Goal: Task Accomplishment & Management: Complete application form

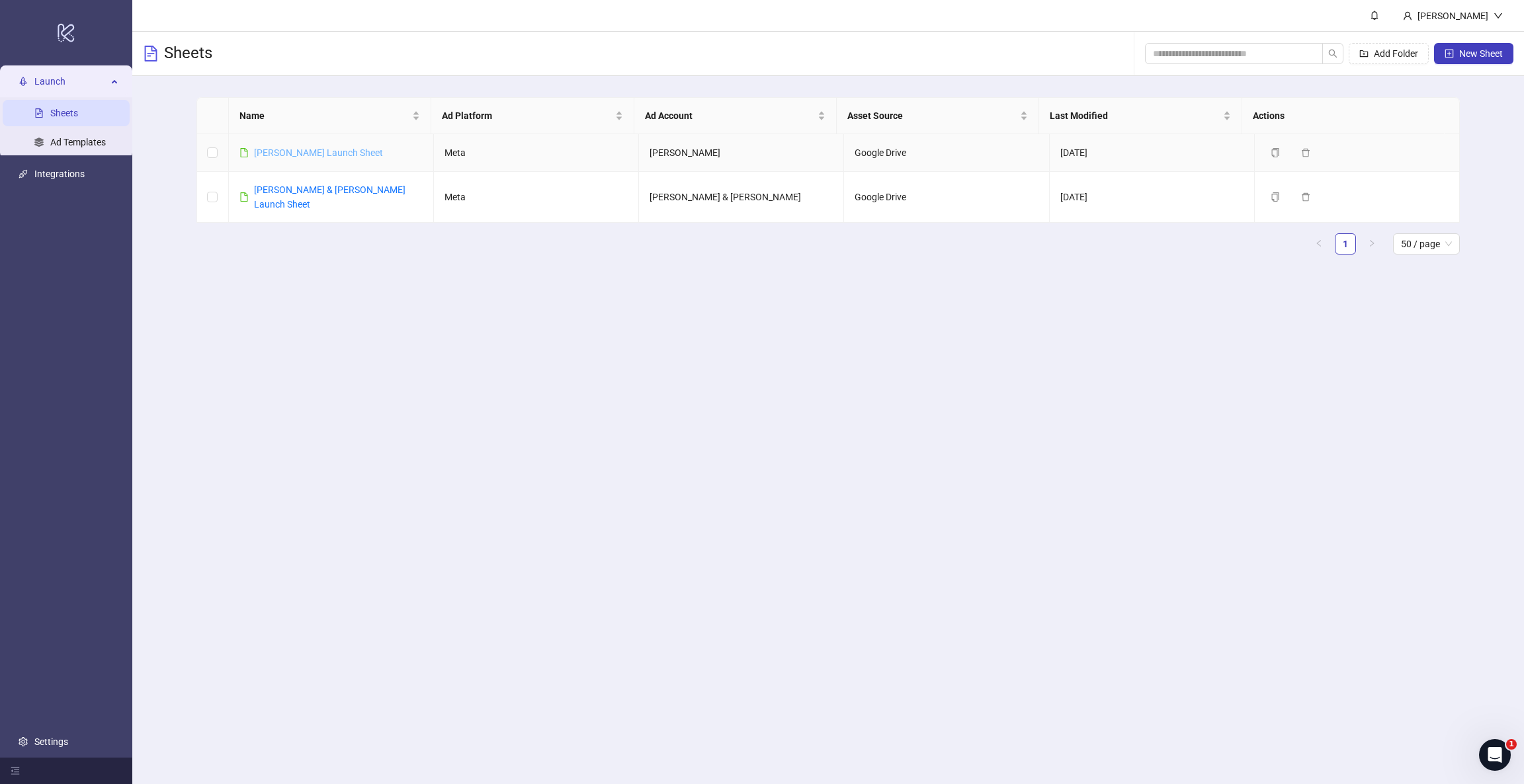
click at [267, 157] on link "Addison Ross Launch Sheet" at bounding box center [319, 153] width 129 height 11
click at [1499, 15] on icon "down" at bounding box center [1498, 16] width 8 height 5
click at [1296, 16] on header "[PERSON_NAME]" at bounding box center [828, 16] width 1392 height 32
click at [57, 745] on link "Settings" at bounding box center [51, 742] width 33 height 11
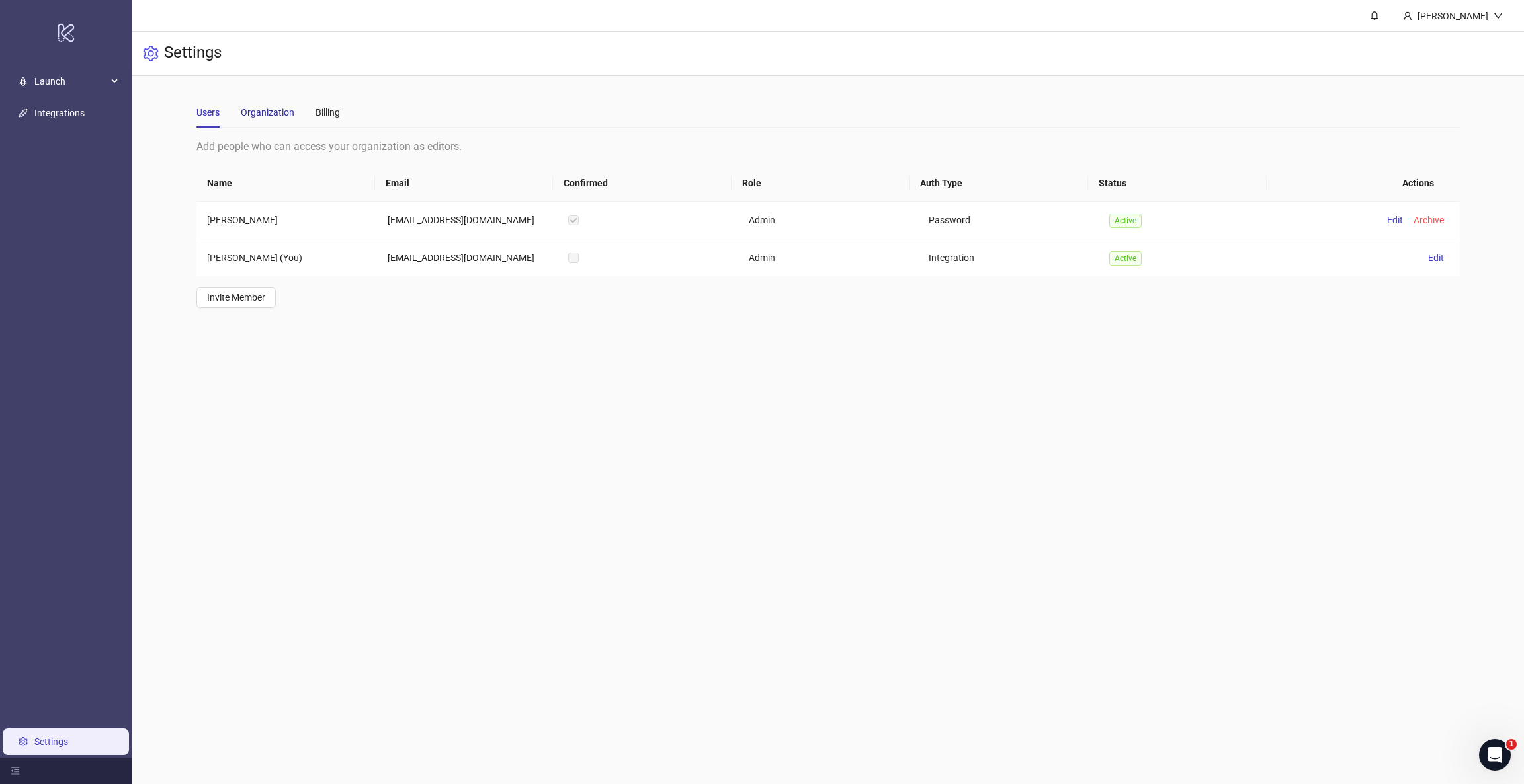
click at [257, 113] on div "Organization" at bounding box center [268, 113] width 54 height 15
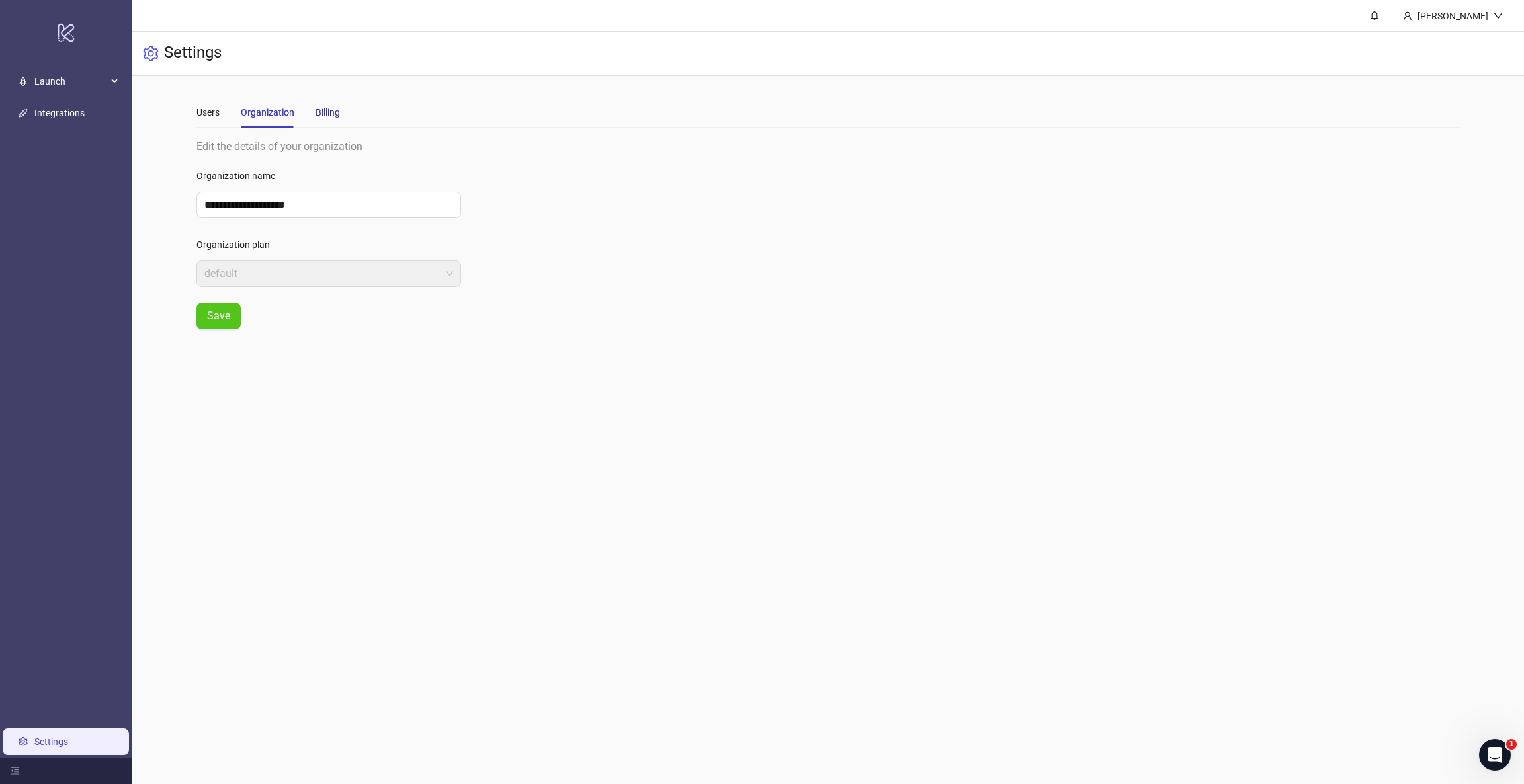
click at [317, 109] on div "Billing" at bounding box center [328, 113] width 25 height 15
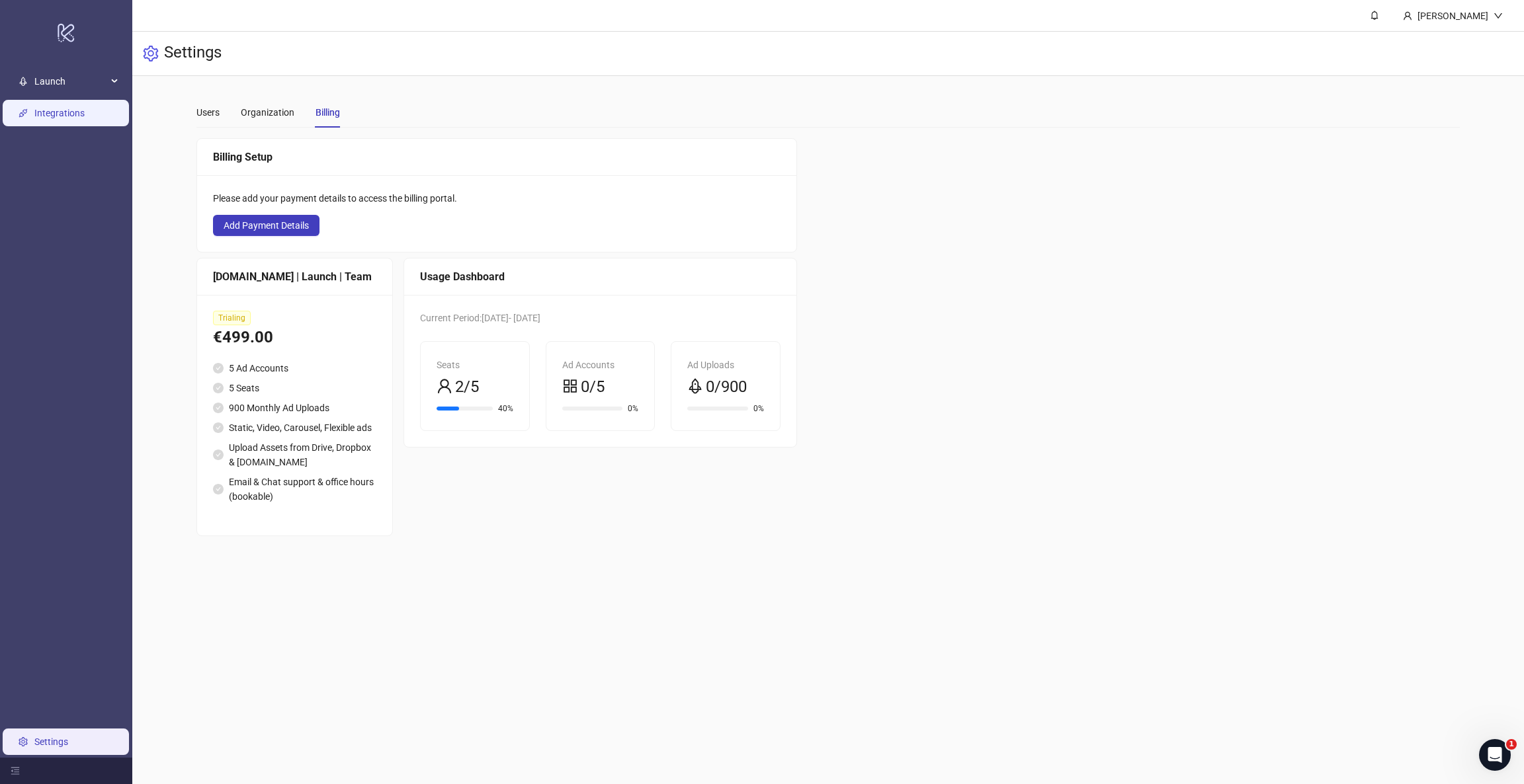
click at [37, 113] on link "Integrations" at bounding box center [60, 113] width 51 height 11
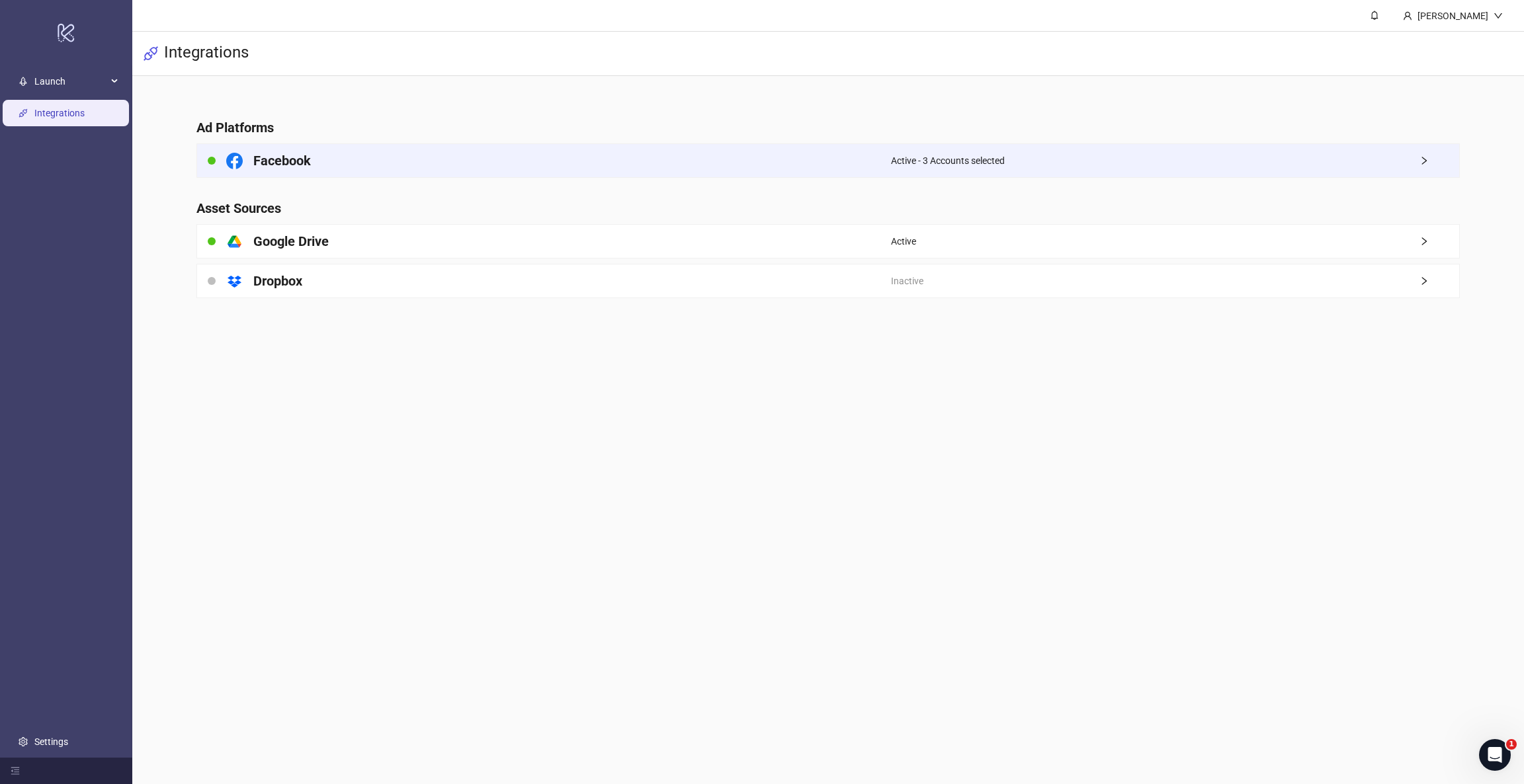
click at [374, 157] on div "Facebook" at bounding box center [543, 161] width 693 height 33
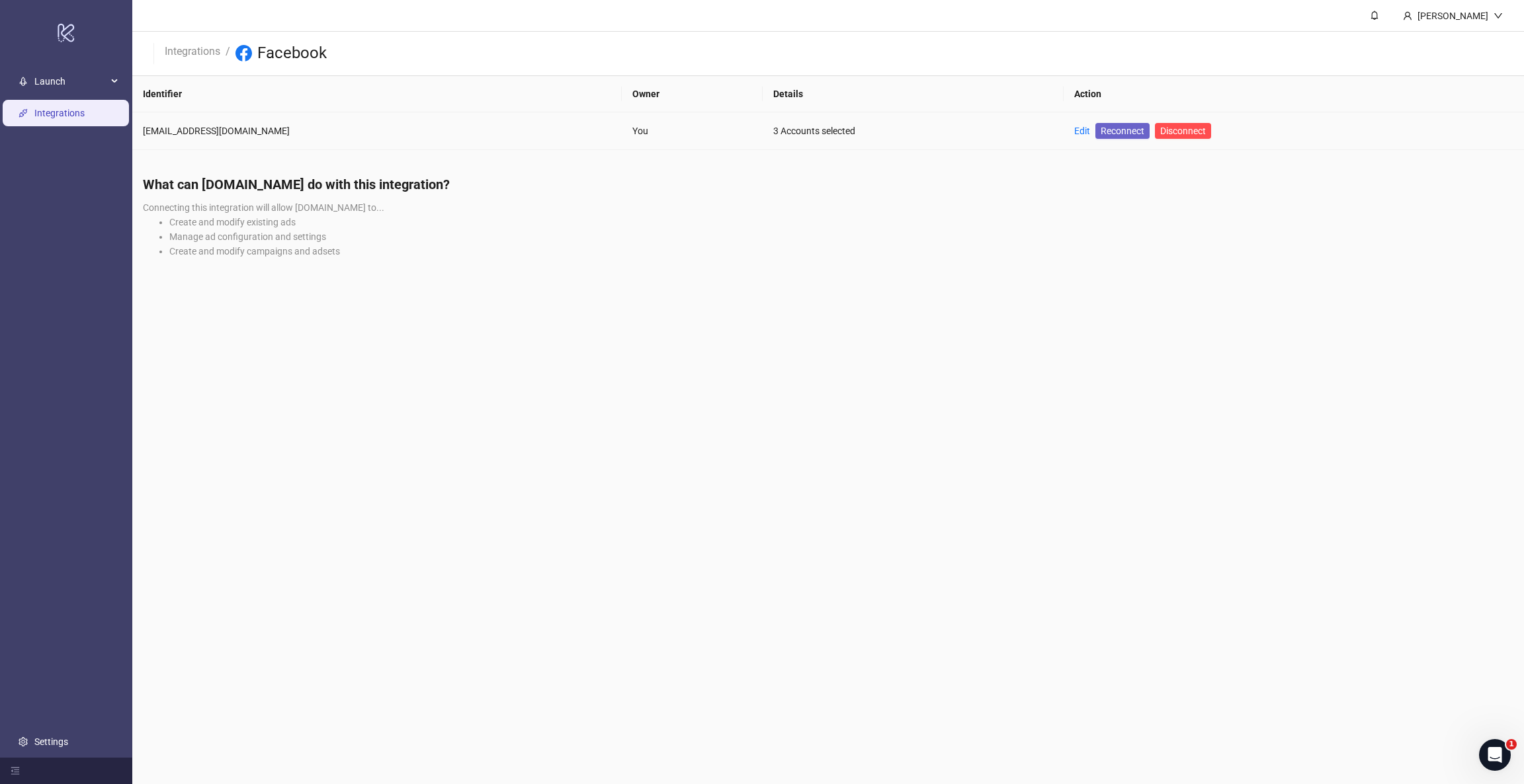
click at [1100, 129] on span "Reconnect" at bounding box center [1121, 131] width 43 height 15
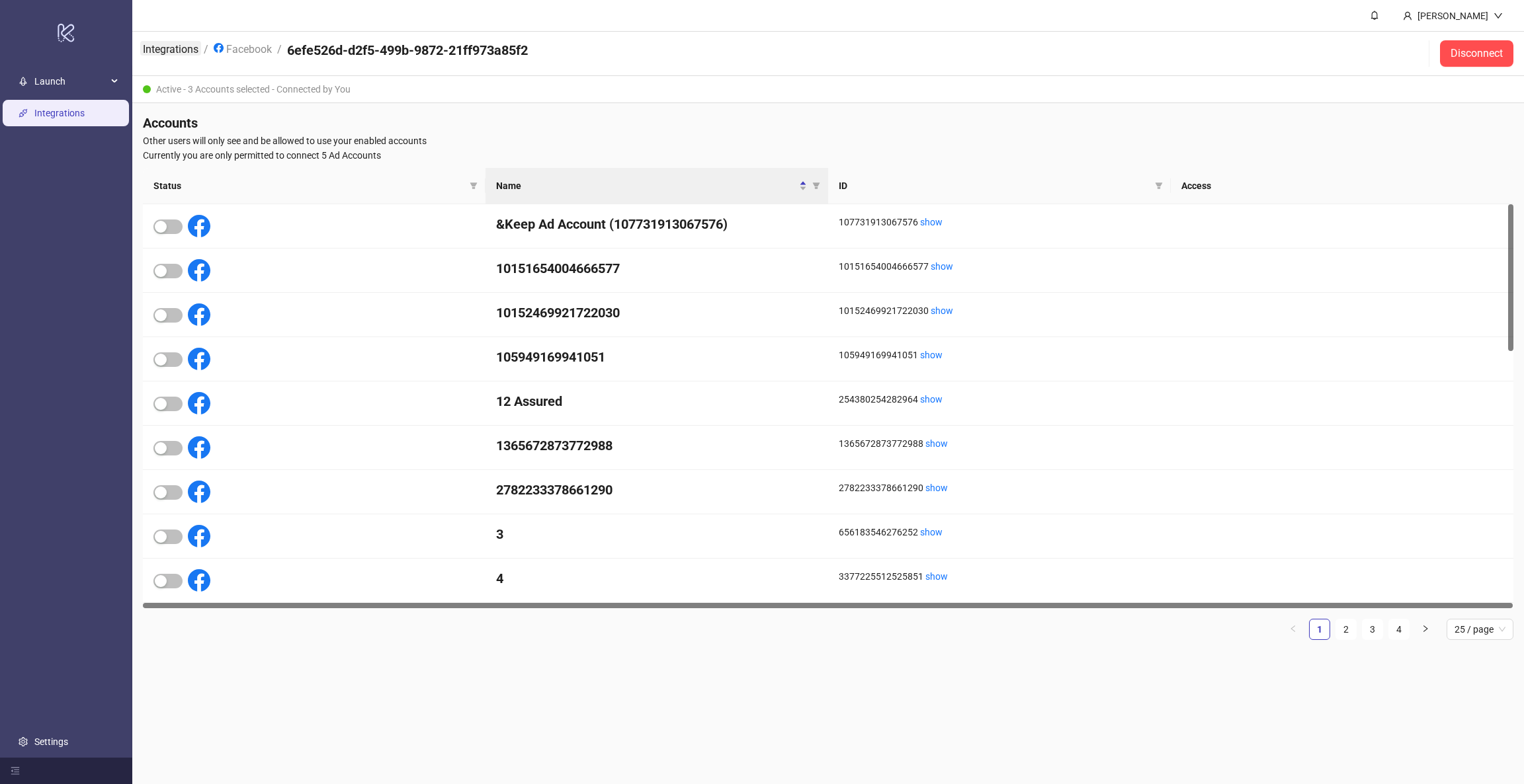
click at [161, 47] on link "Integrations" at bounding box center [171, 48] width 60 height 15
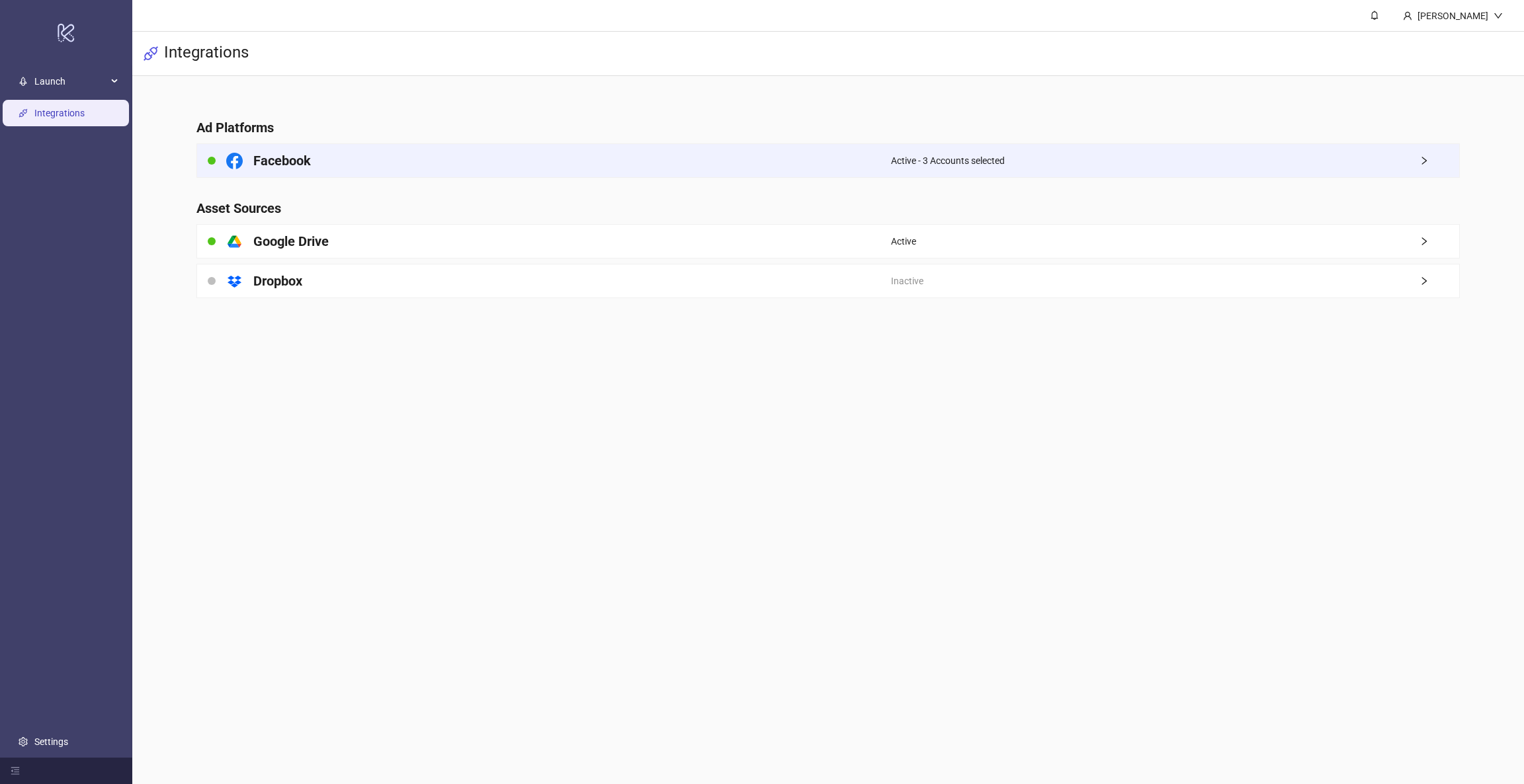
click at [1421, 158] on icon "right" at bounding box center [1424, 160] width 9 height 9
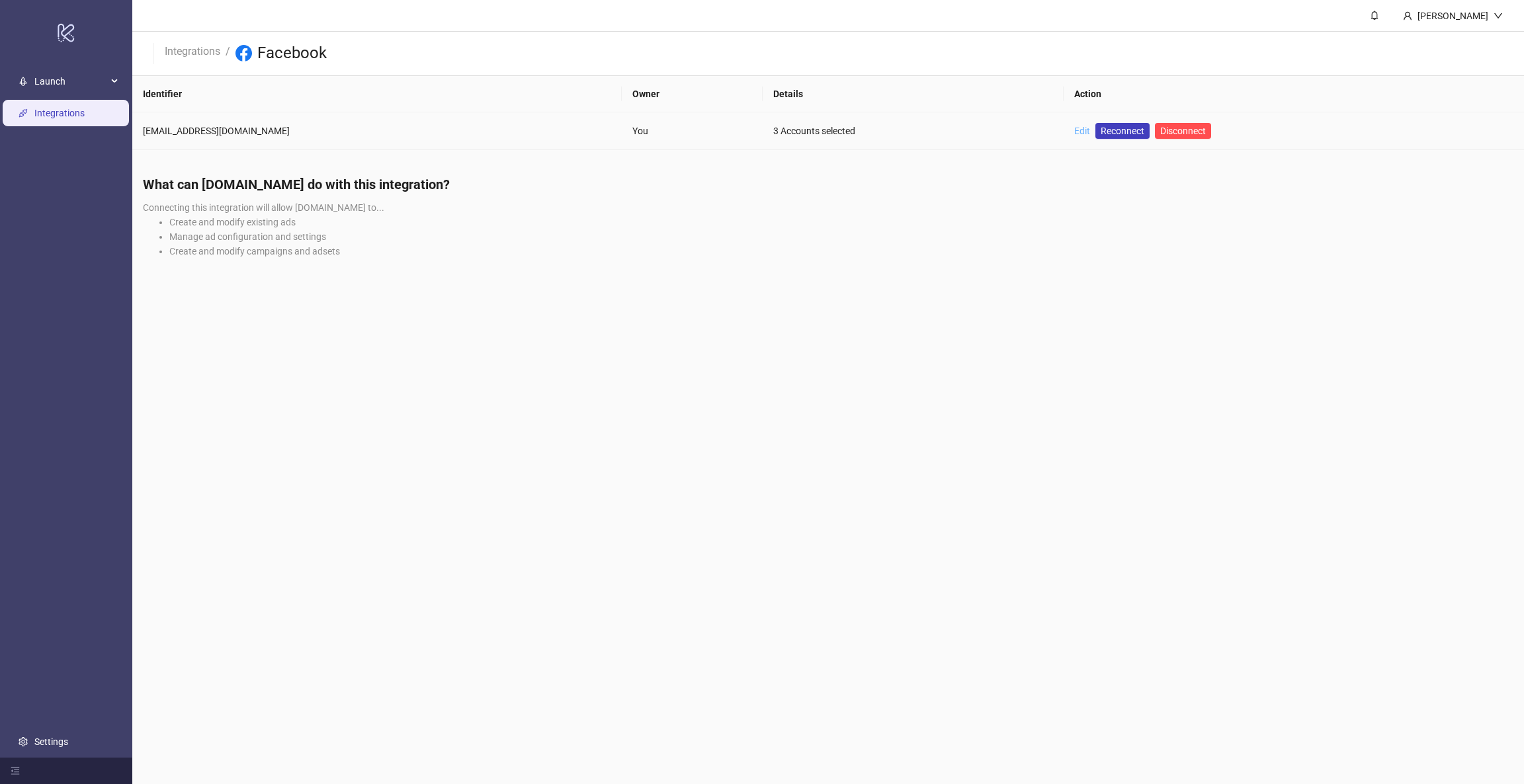
click at [1074, 131] on link "Edit" at bounding box center [1081, 131] width 16 height 11
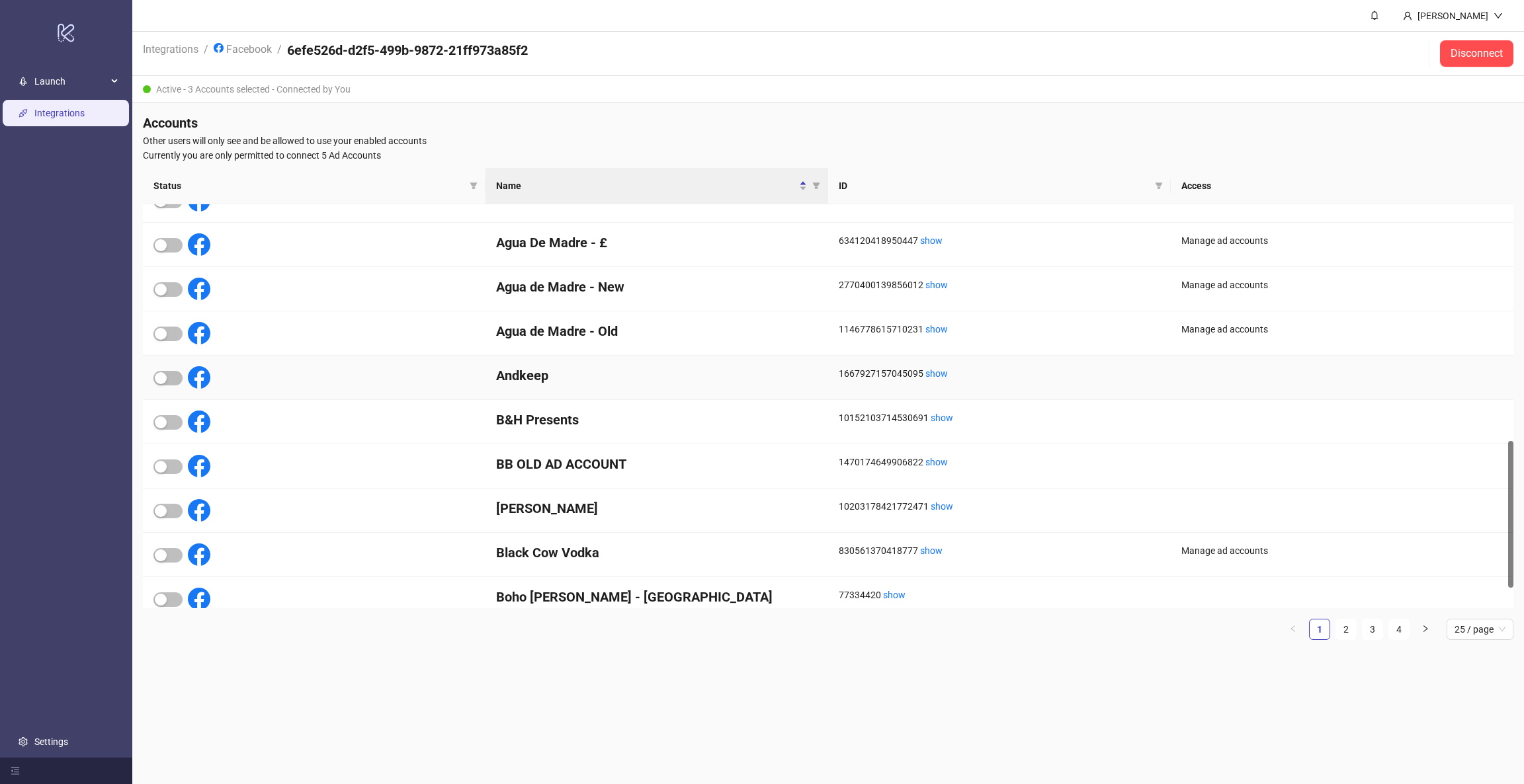
scroll to position [703, 0]
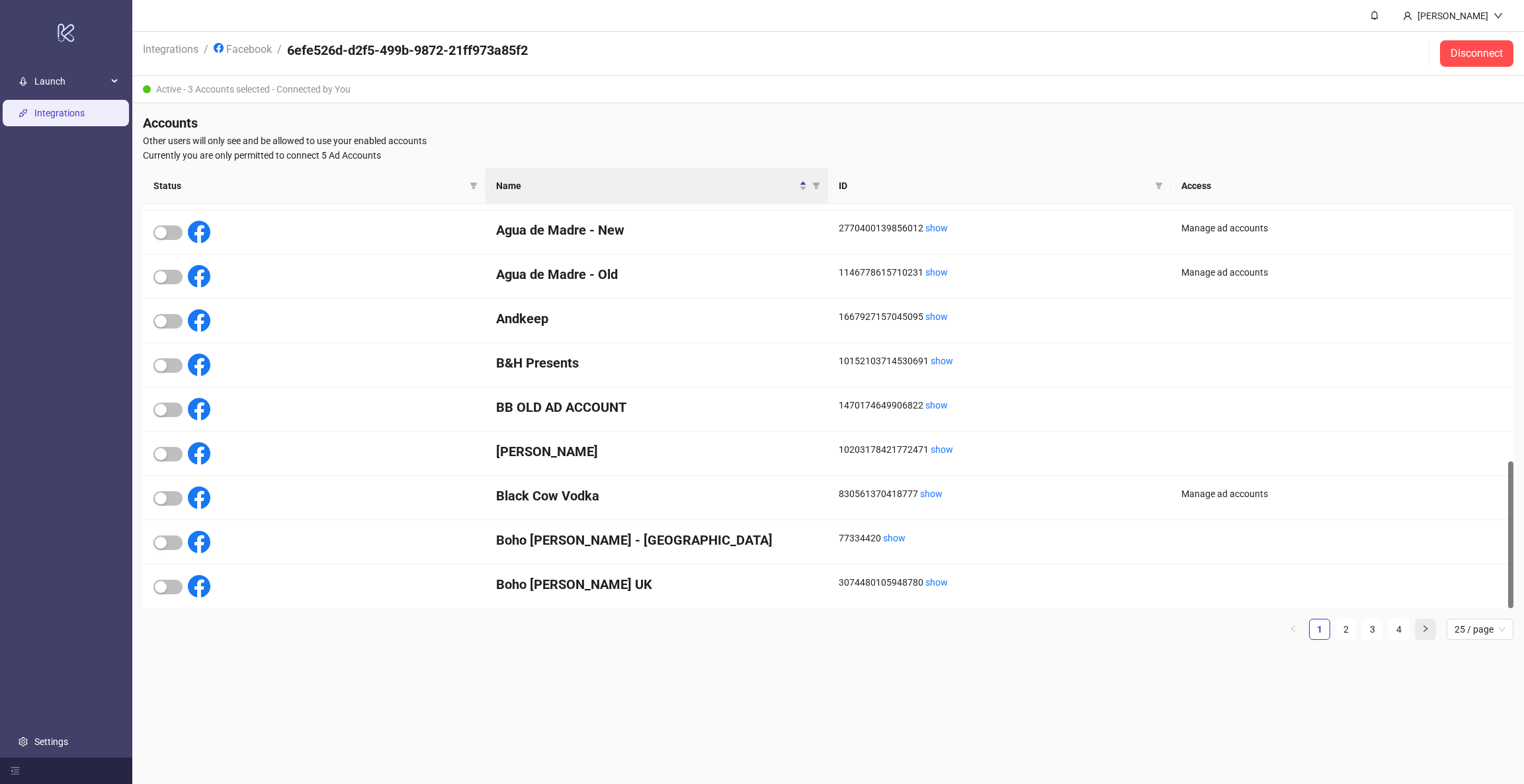
click at [1427, 631] on icon "right" at bounding box center [1425, 629] width 8 height 8
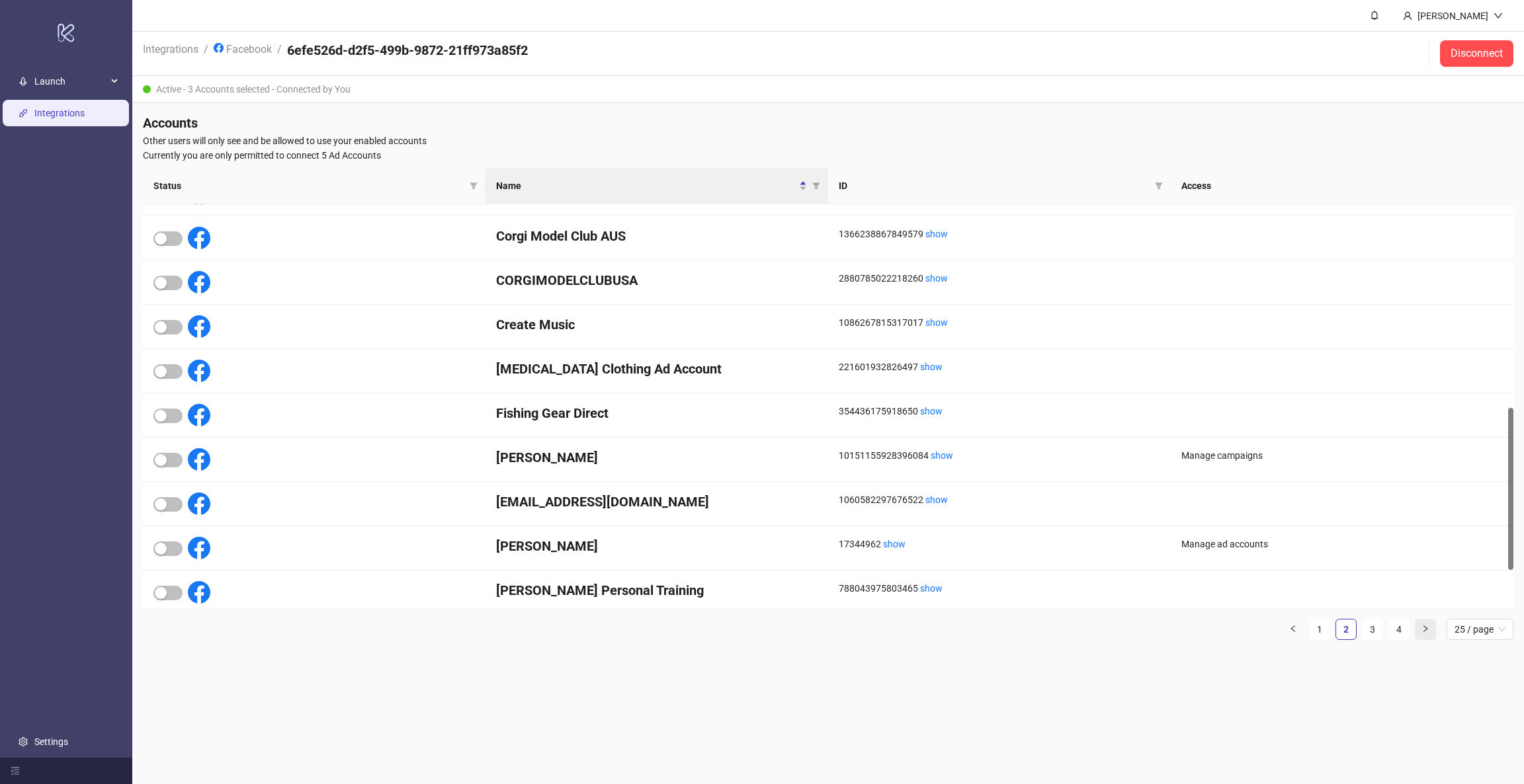
click at [1427, 631] on icon "right" at bounding box center [1425, 629] width 8 height 8
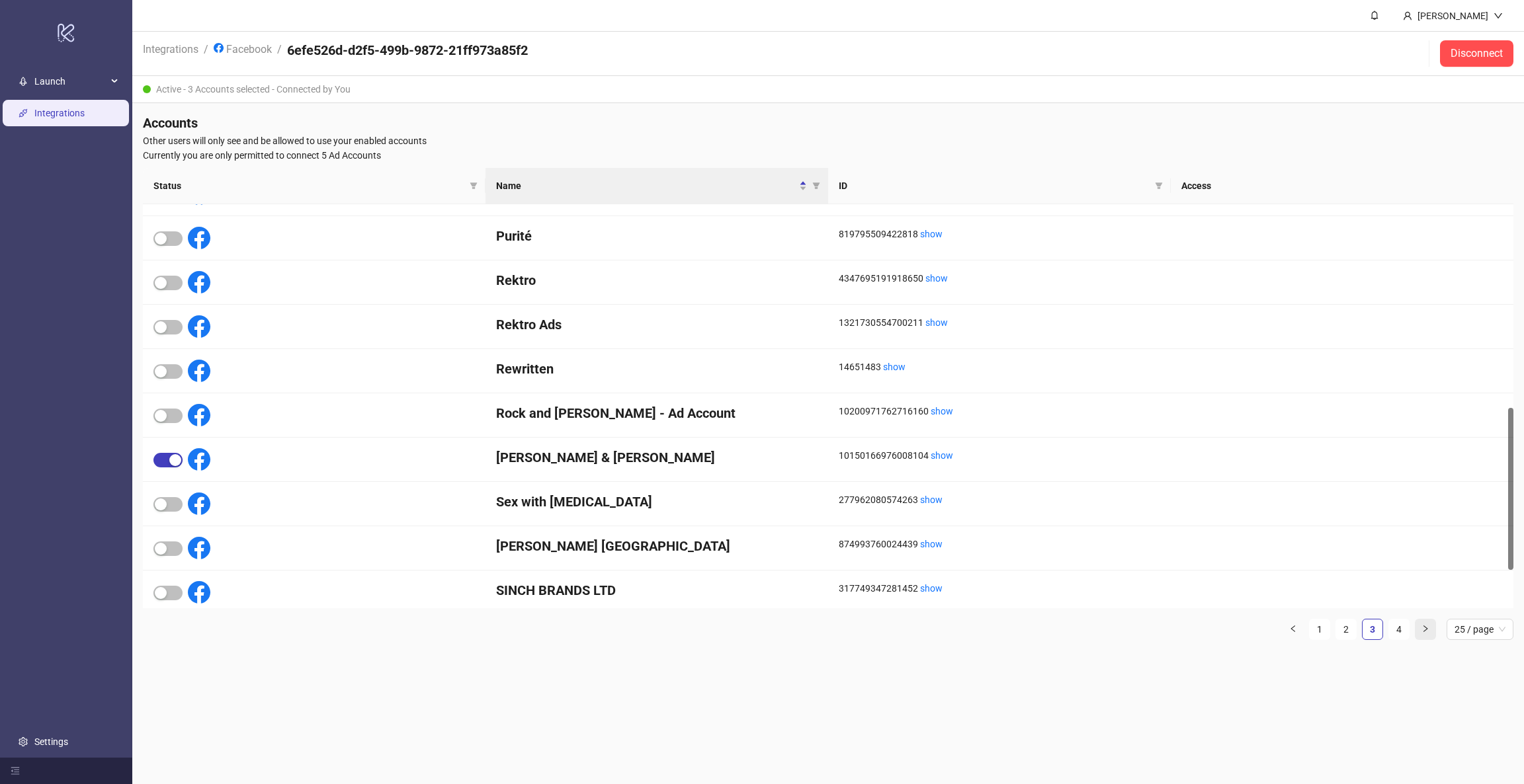
click at [1427, 631] on icon "right" at bounding box center [1425, 629] width 8 height 8
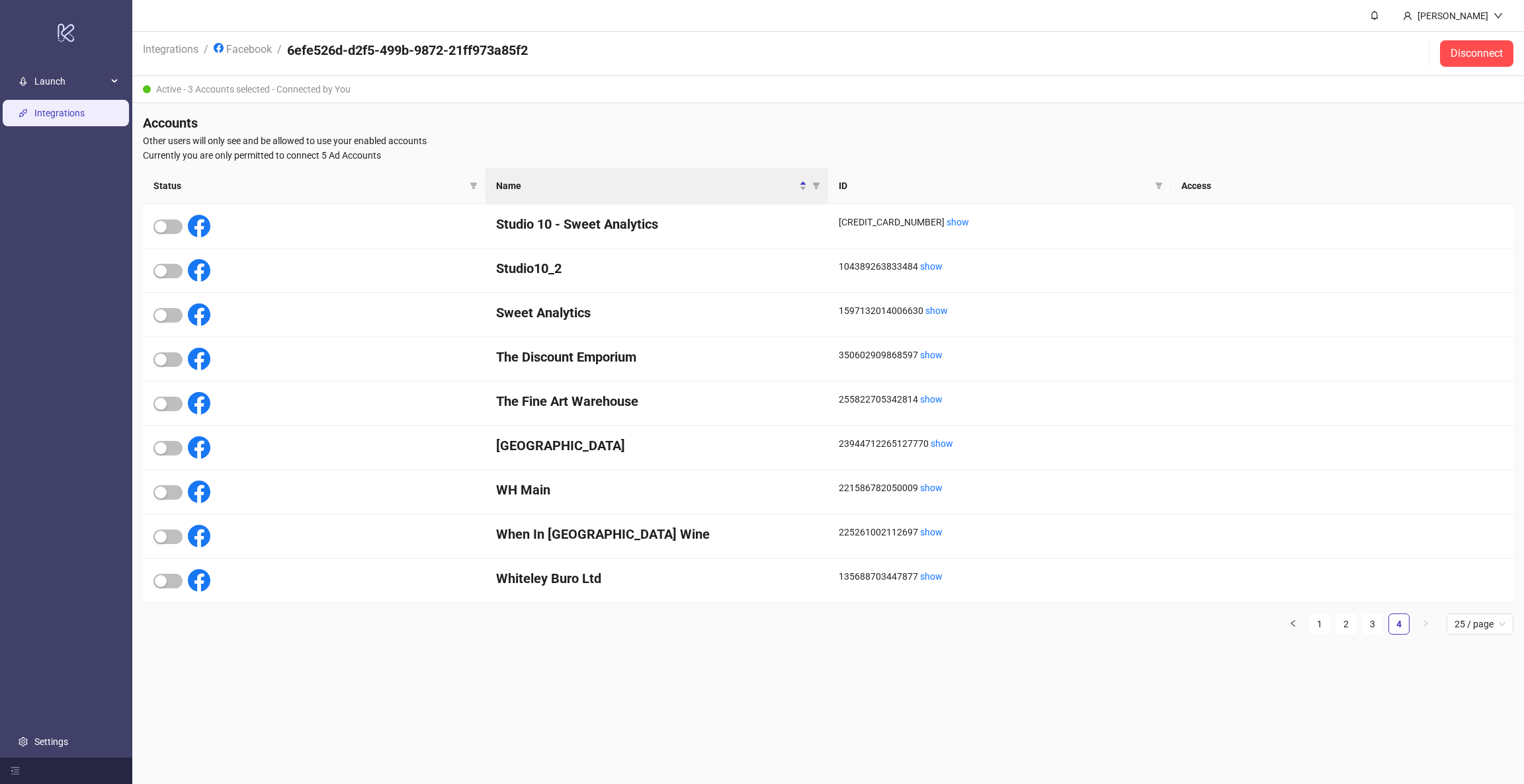
scroll to position [0, 0]
click at [231, 47] on link "Facebook" at bounding box center [243, 48] width 64 height 15
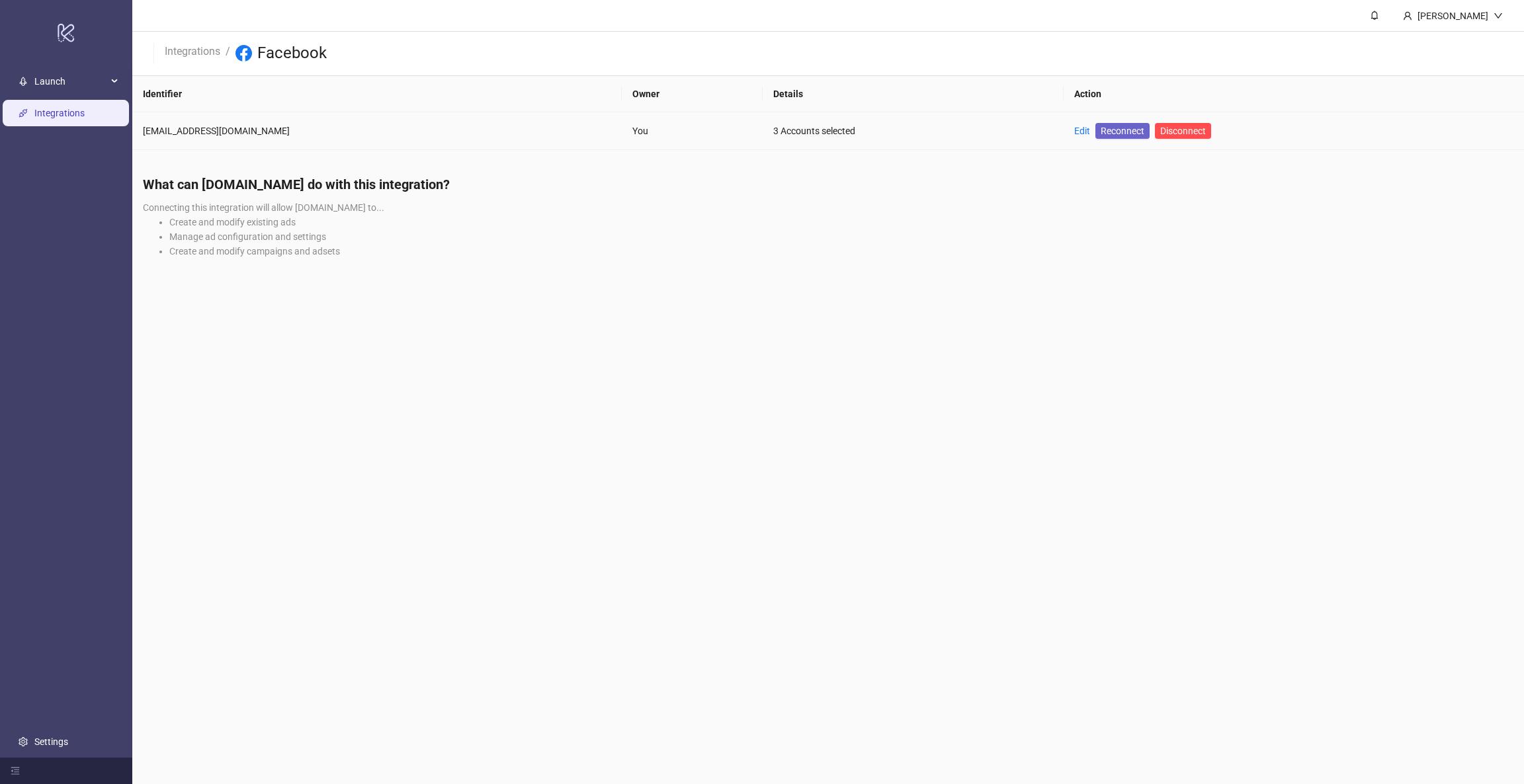
click at [1100, 134] on span "Reconnect" at bounding box center [1121, 131] width 43 height 15
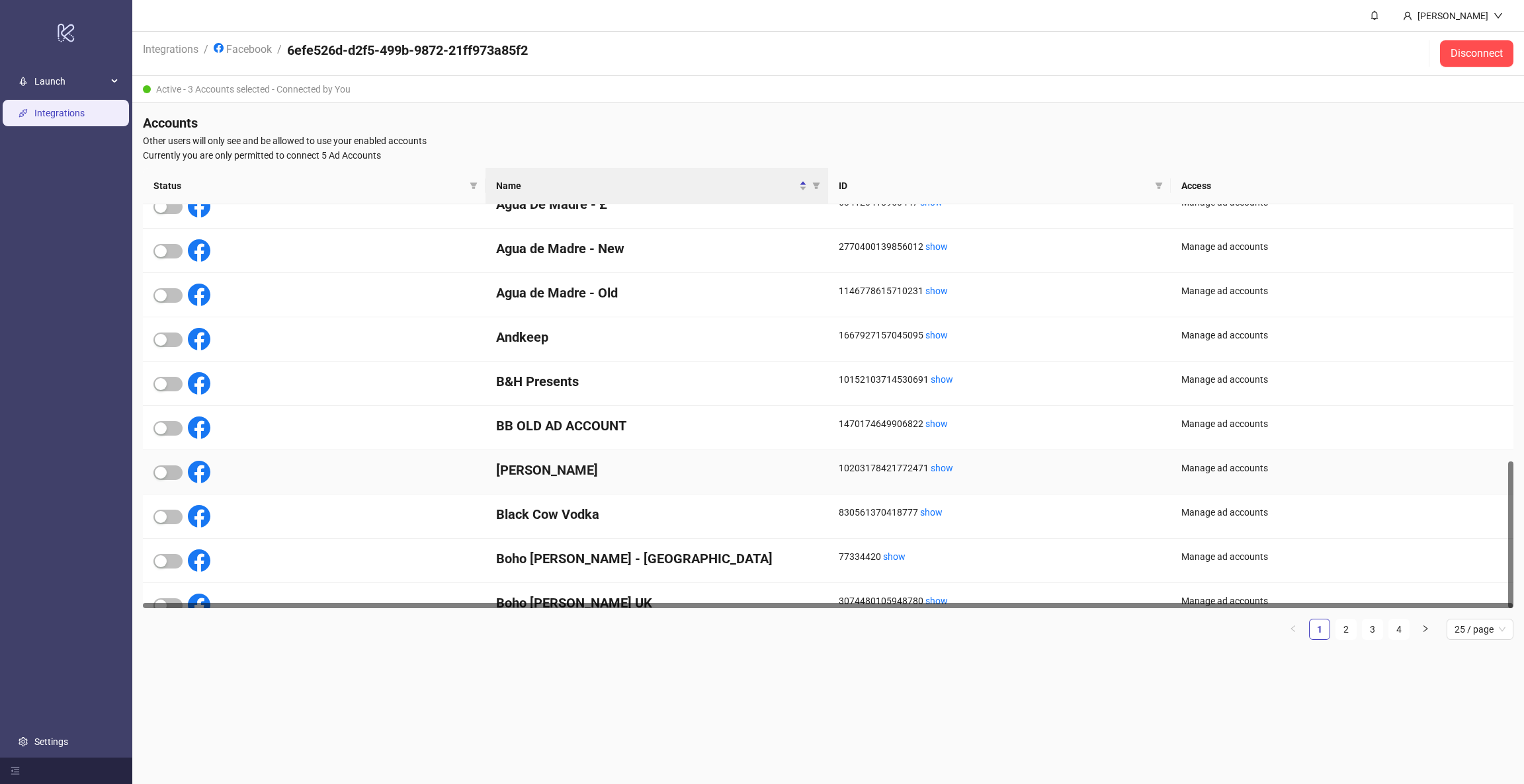
scroll to position [703, 0]
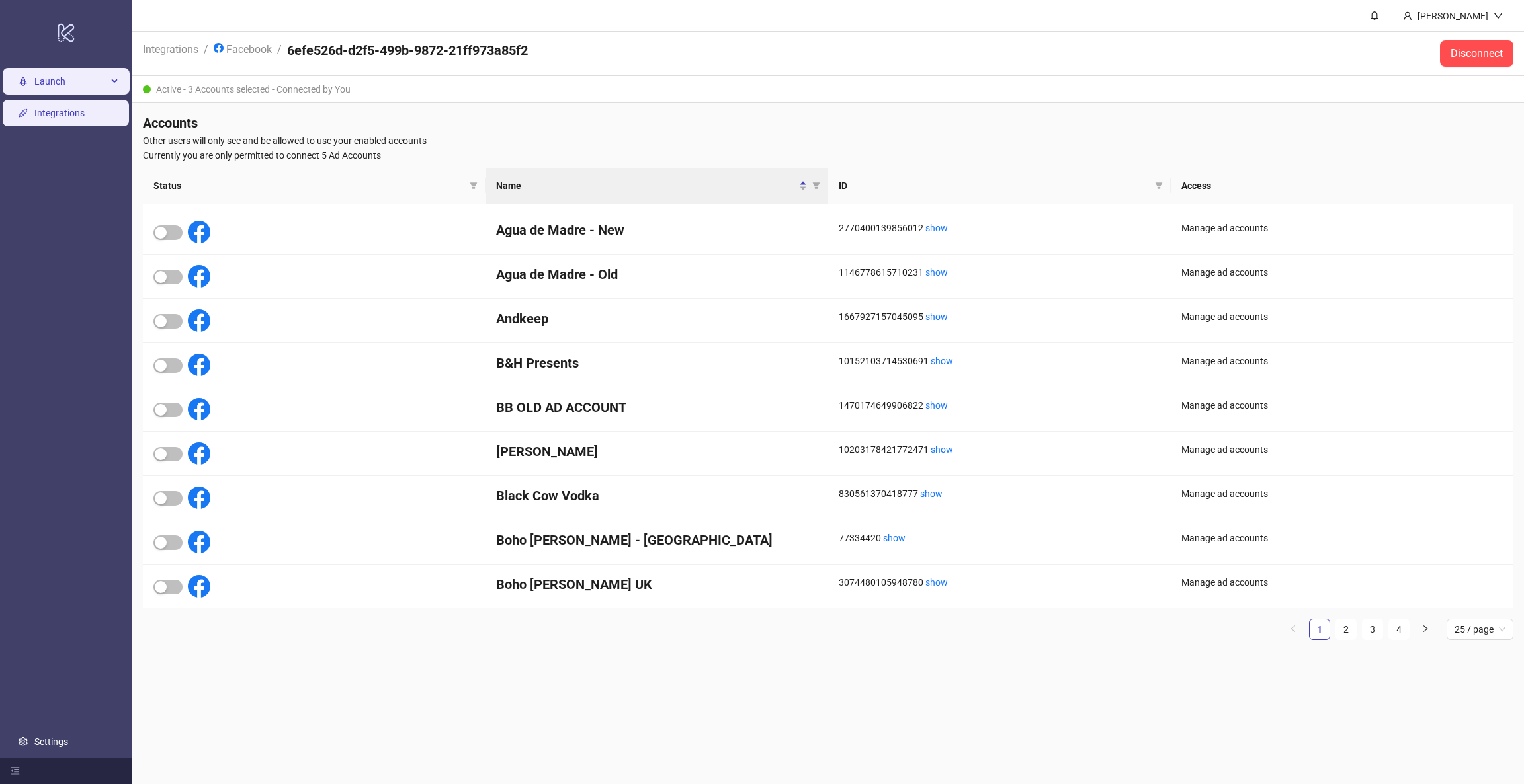
click at [19, 75] on div "Launch" at bounding box center [65, 81] width 127 height 26
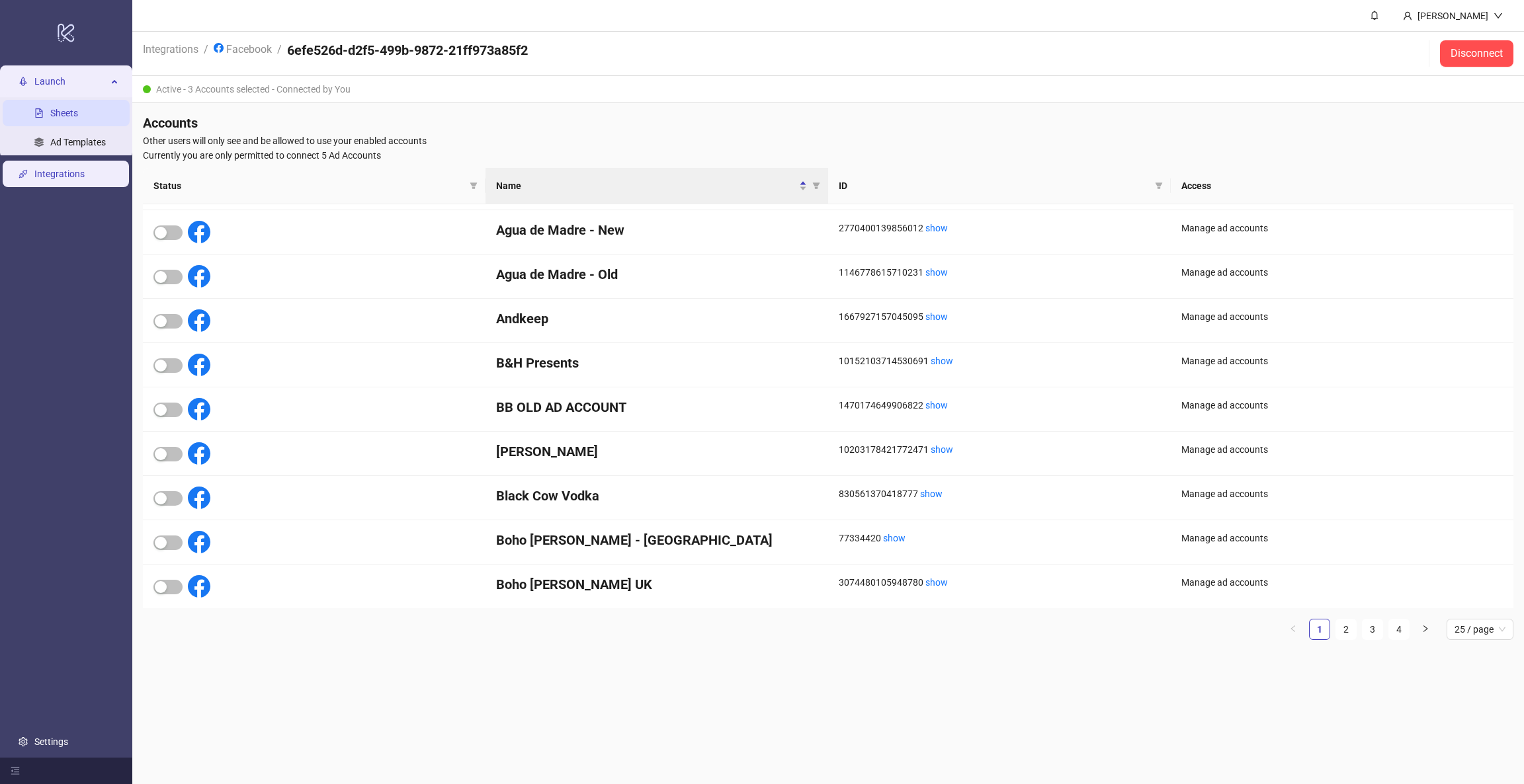
click at [51, 117] on link "Sheets" at bounding box center [65, 113] width 28 height 11
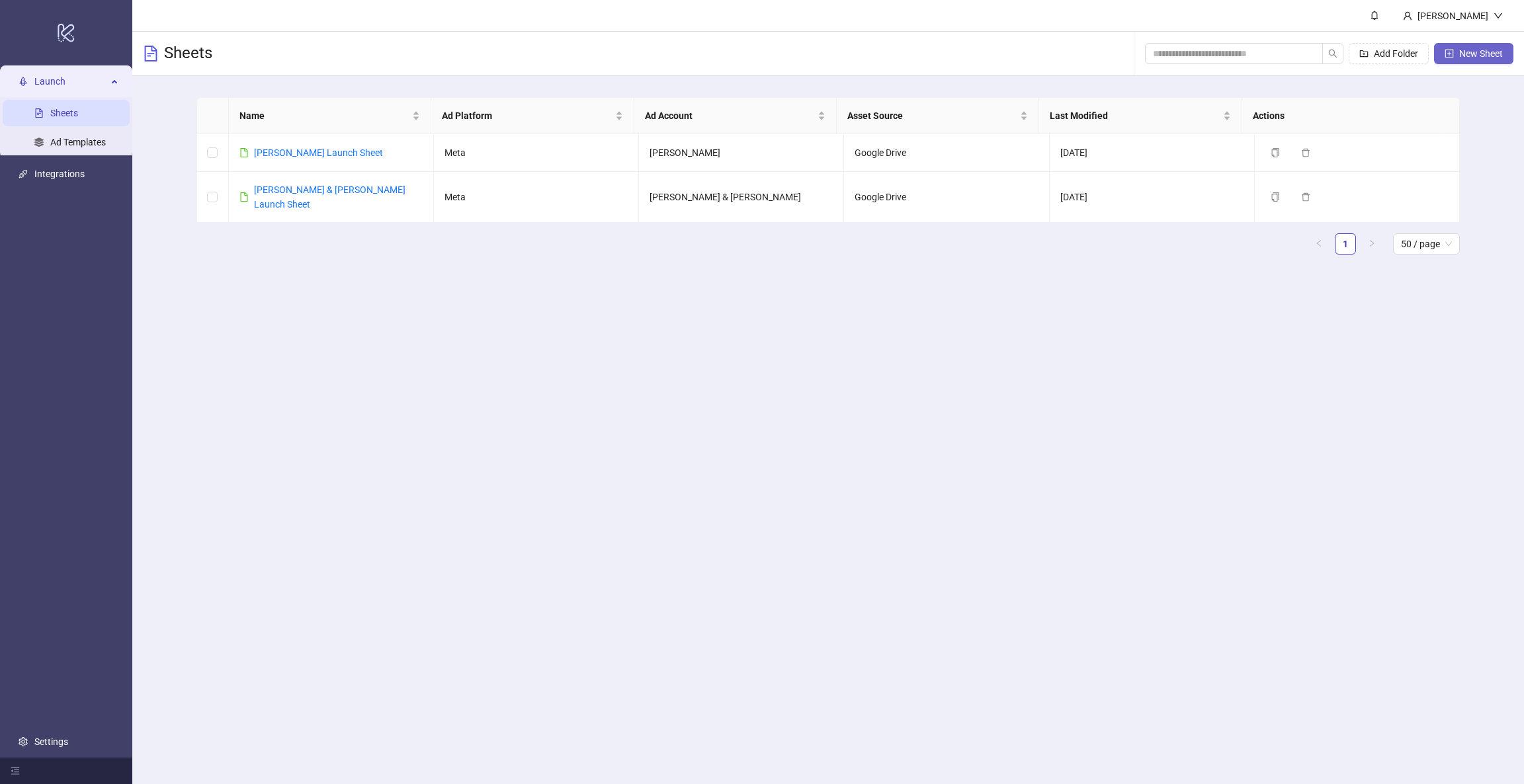
click at [1486, 45] on button "New Sheet" at bounding box center [1473, 54] width 79 height 21
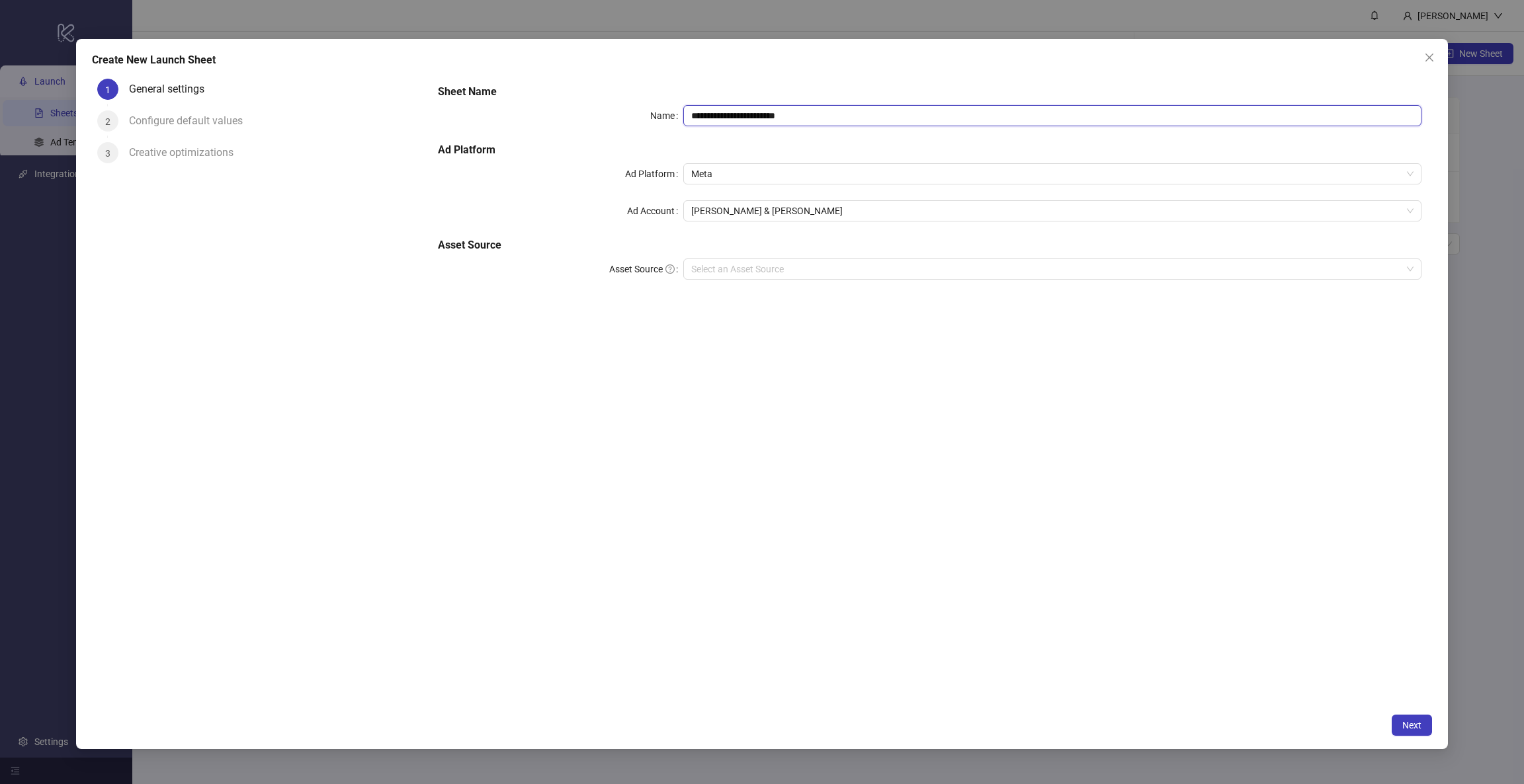
drag, startPoint x: 751, startPoint y: 117, endPoint x: 624, endPoint y: 109, distance: 127.3
click at [630, 114] on div "**********" at bounding box center [929, 116] width 983 height 21
click at [711, 217] on span "[PERSON_NAME] & [PERSON_NAME]" at bounding box center [1051, 211] width 721 height 20
type input "**********"
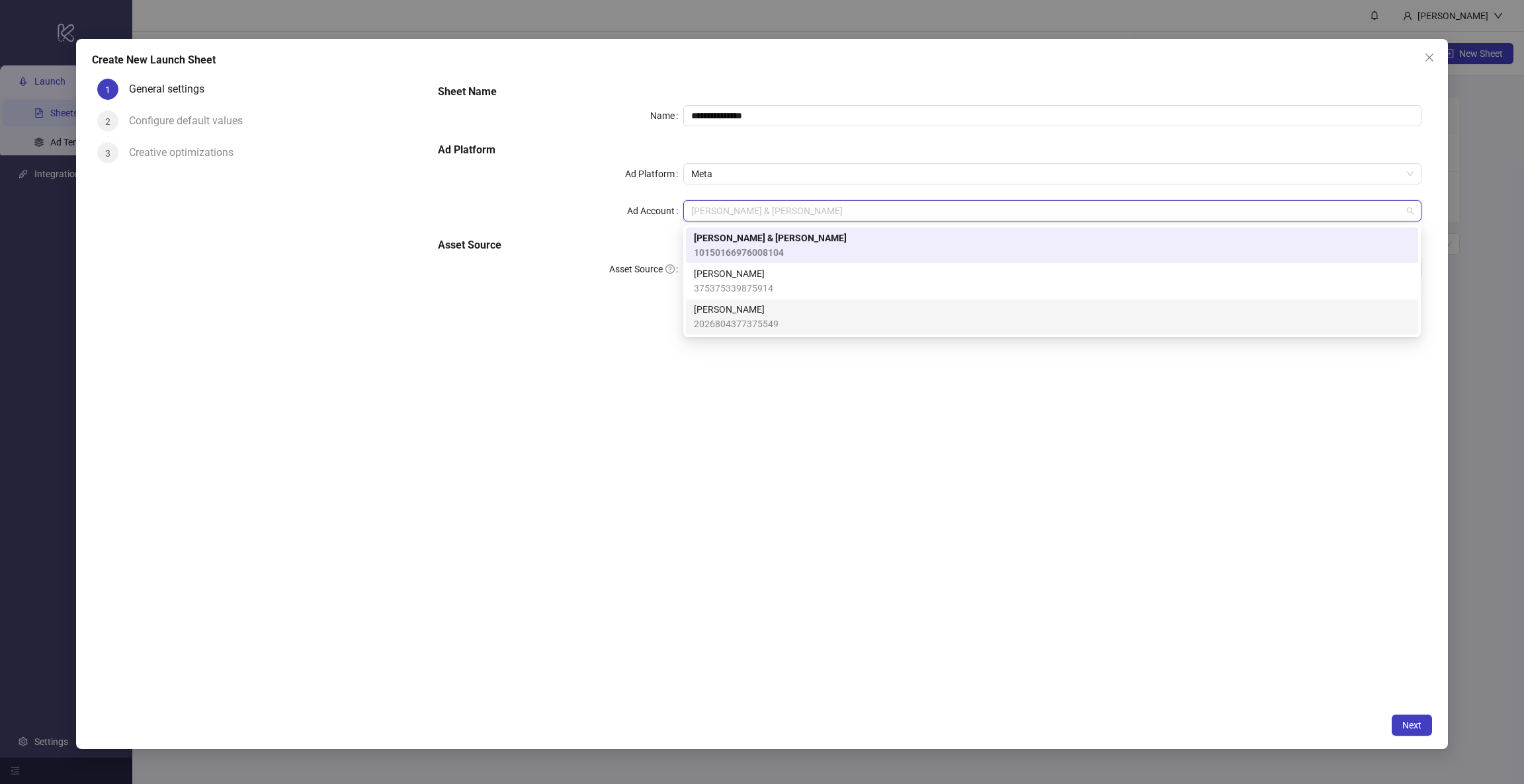
click at [767, 313] on span "Penelope Chilvers" at bounding box center [736, 310] width 85 height 15
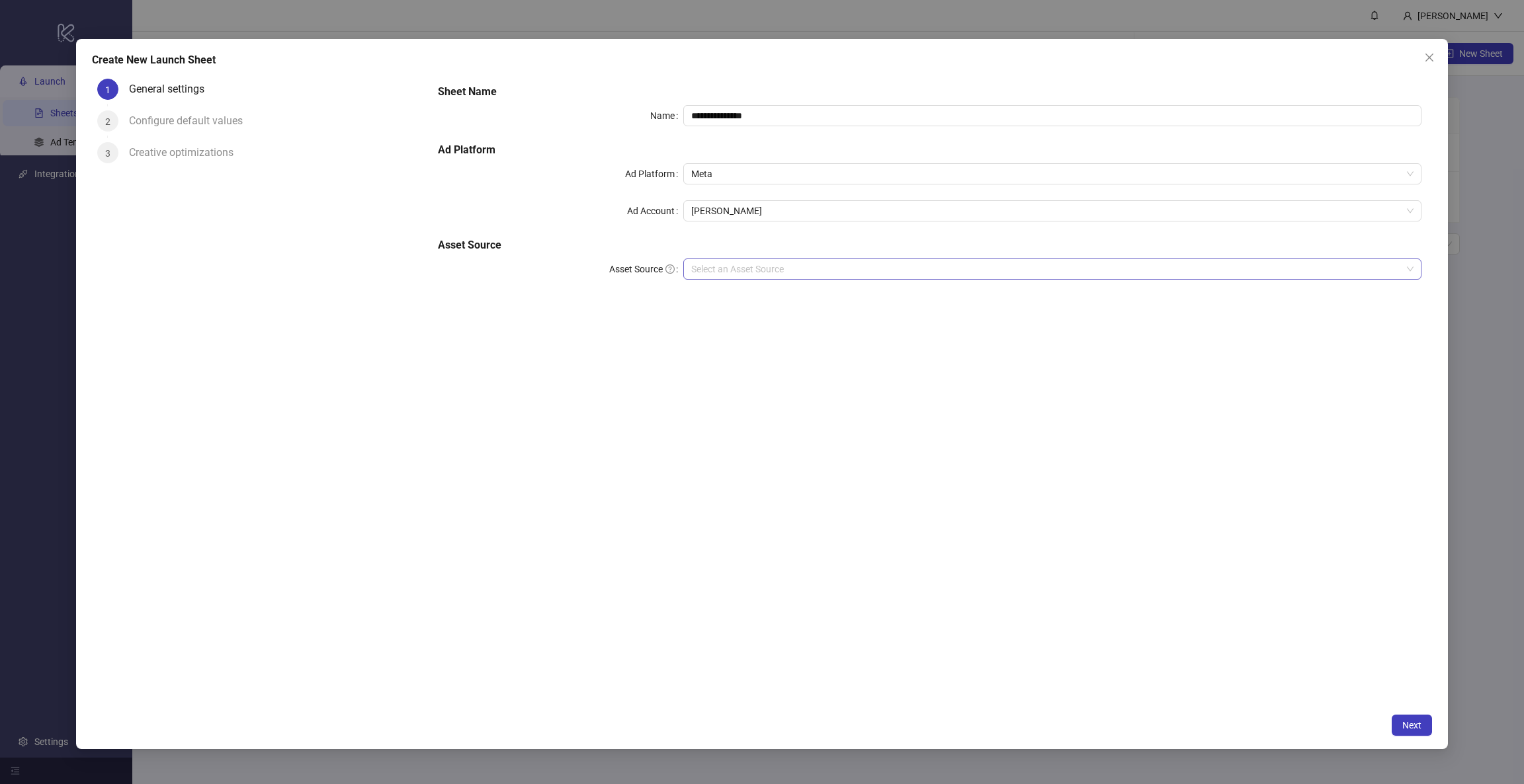
click at [746, 271] on input "Asset Source" at bounding box center [1045, 269] width 710 height 20
click at [717, 314] on div "Dropbox" at bounding box center [1051, 317] width 716 height 15
click at [729, 274] on span "Dropbox" at bounding box center [1051, 269] width 721 height 20
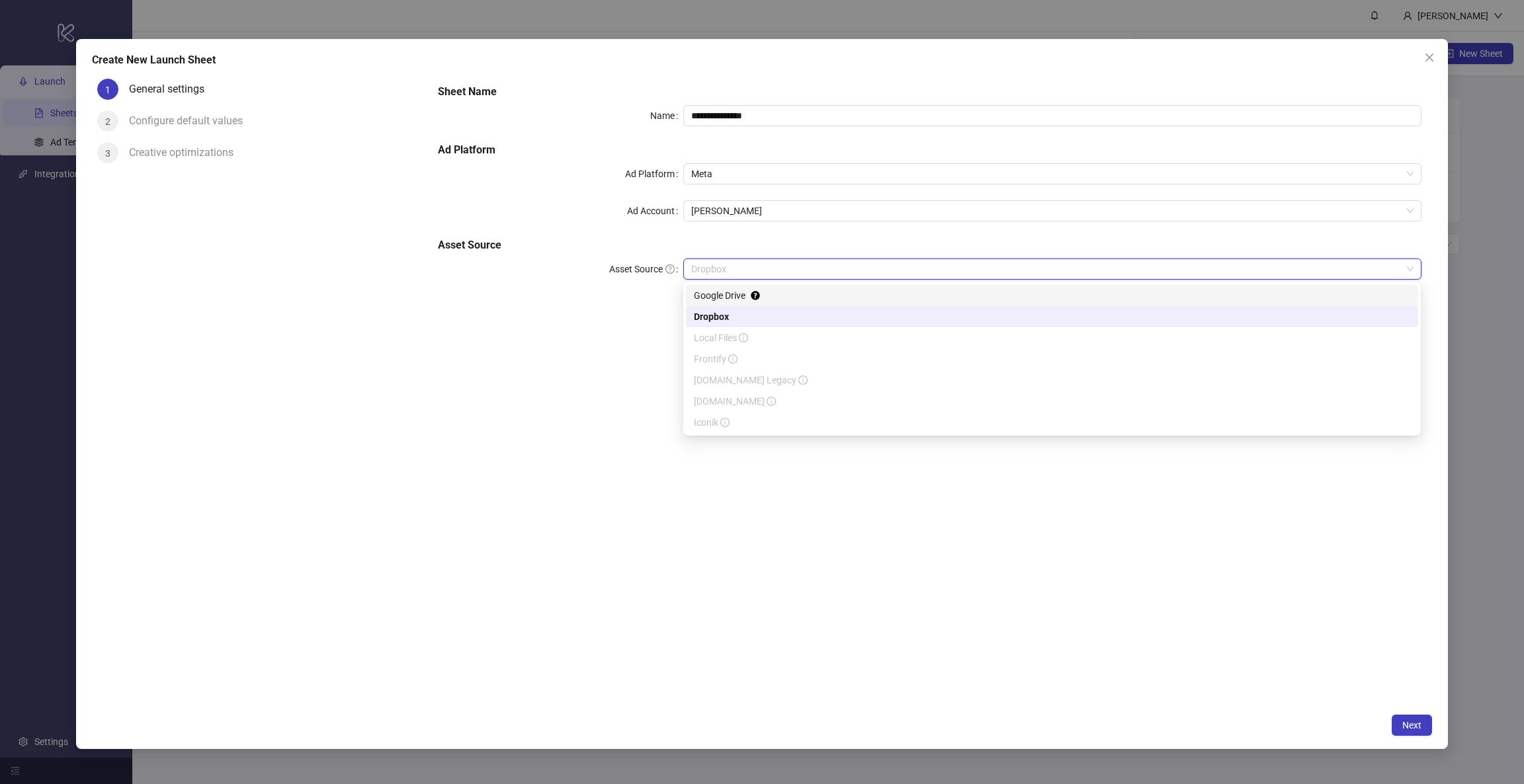
click at [723, 292] on div "Google Drive" at bounding box center [1051, 296] width 716 height 15
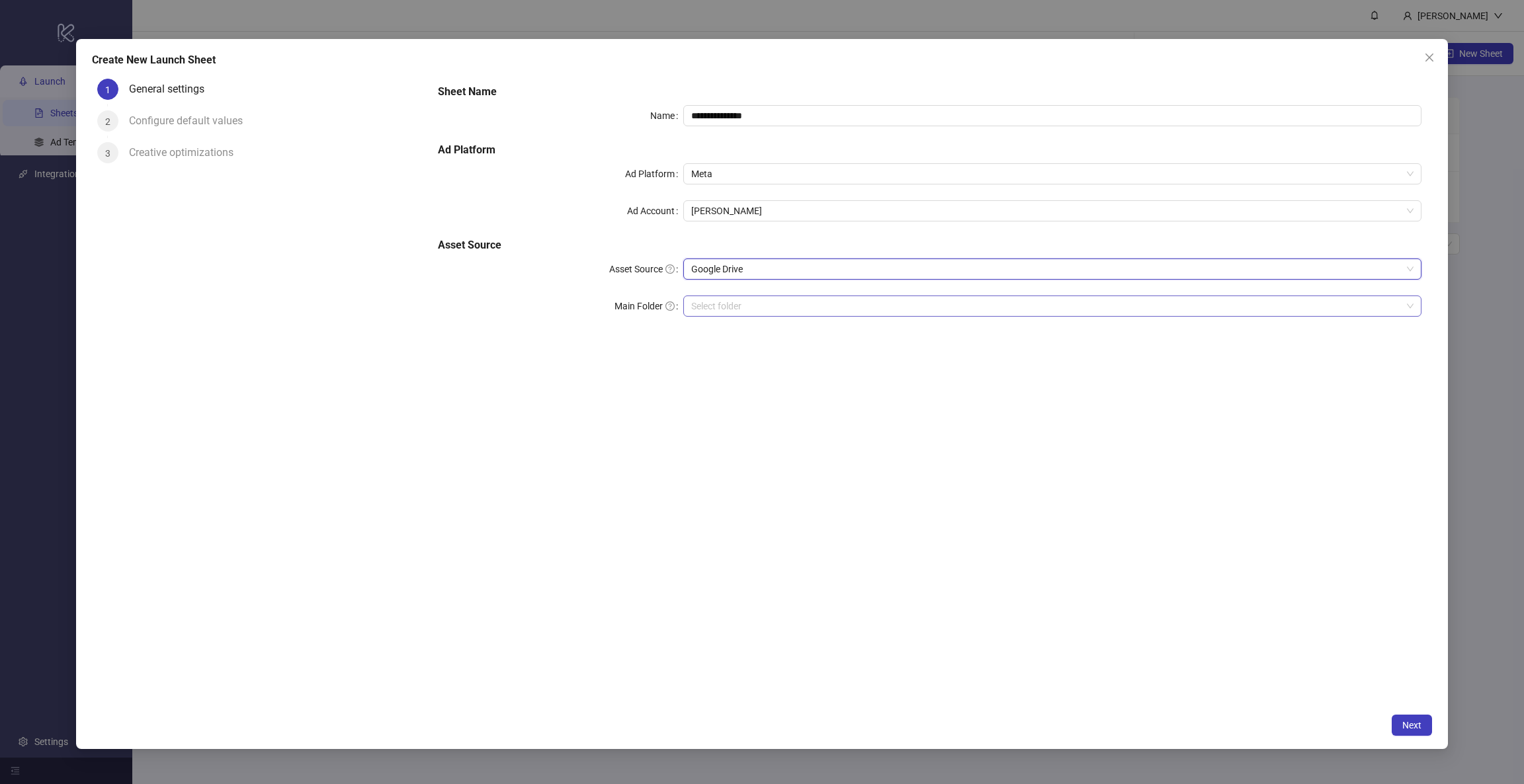
click at [785, 304] on input "Main Folder" at bounding box center [1045, 306] width 710 height 20
click at [733, 304] on input "Main Folder" at bounding box center [1045, 306] width 710 height 20
click at [1410, 725] on span "Next" at bounding box center [1411, 725] width 19 height 11
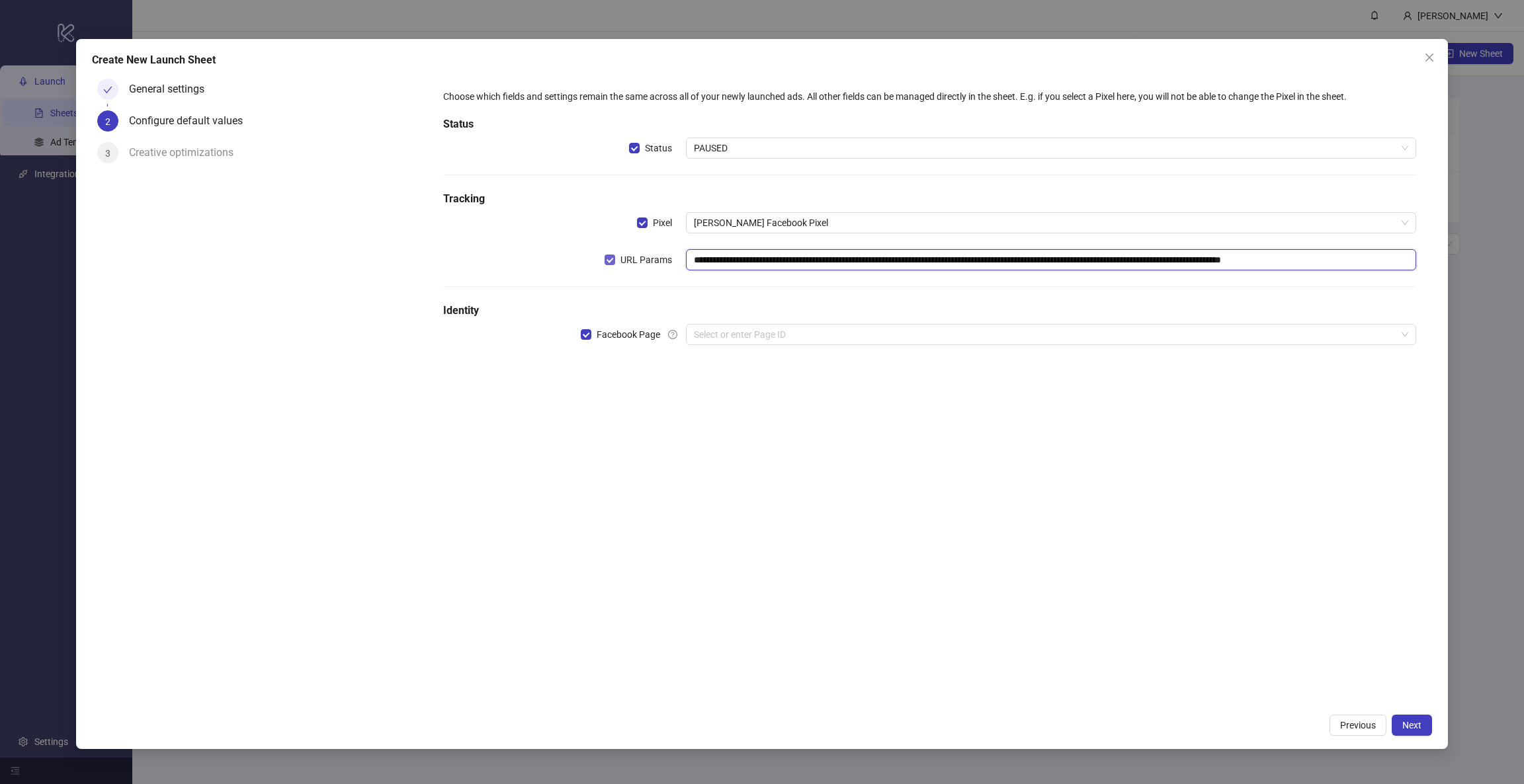
drag, startPoint x: 699, startPoint y: 261, endPoint x: 670, endPoint y: 256, distance: 29.4
click at [678, 261] on div "**********" at bounding box center [929, 260] width 973 height 21
type input "**********"
click at [907, 414] on div "**********" at bounding box center [929, 390] width 1005 height 633
click at [780, 329] on input "search" at bounding box center [1044, 335] width 702 height 20
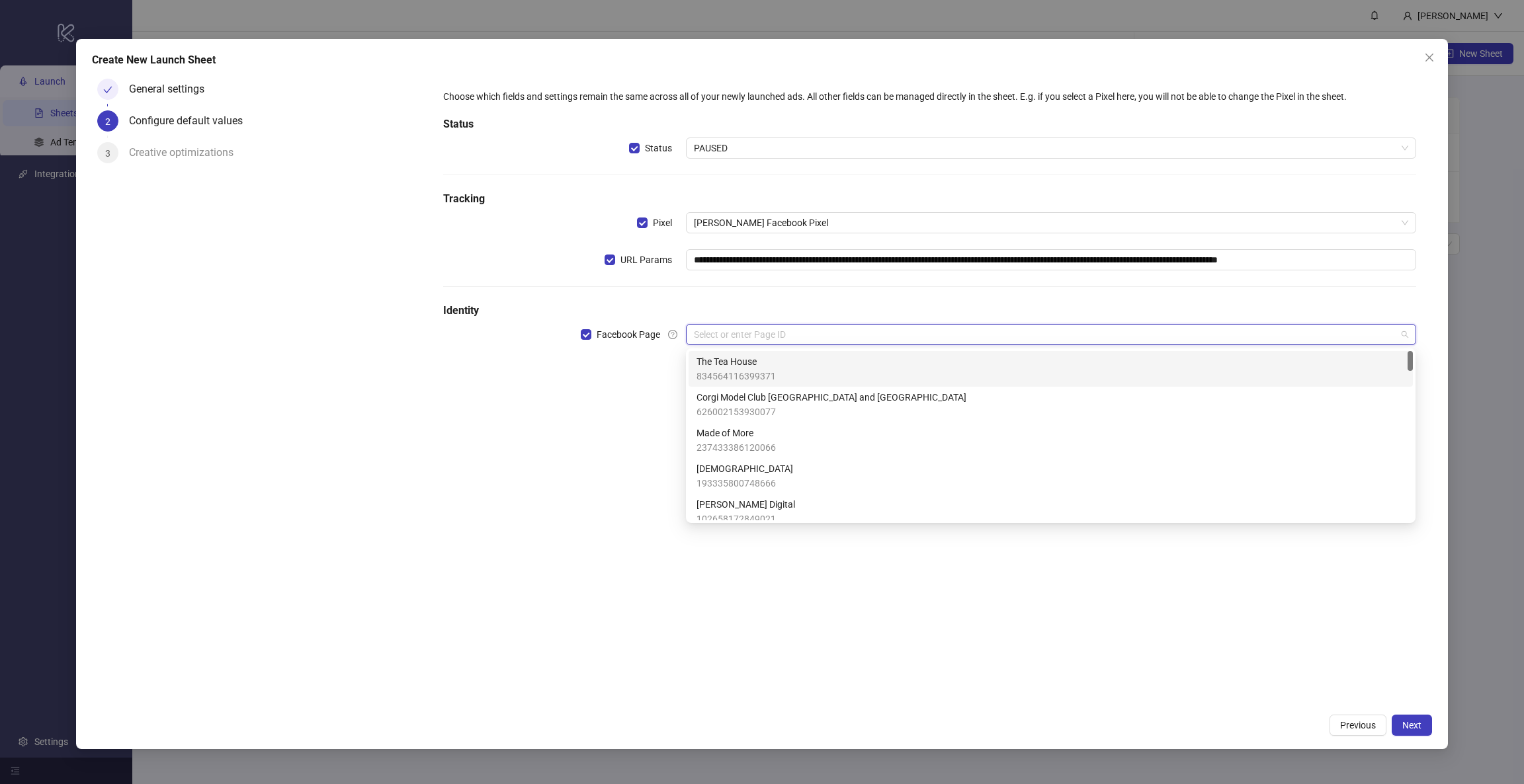
click at [775, 335] on input "search" at bounding box center [1044, 335] width 702 height 20
type input "**"
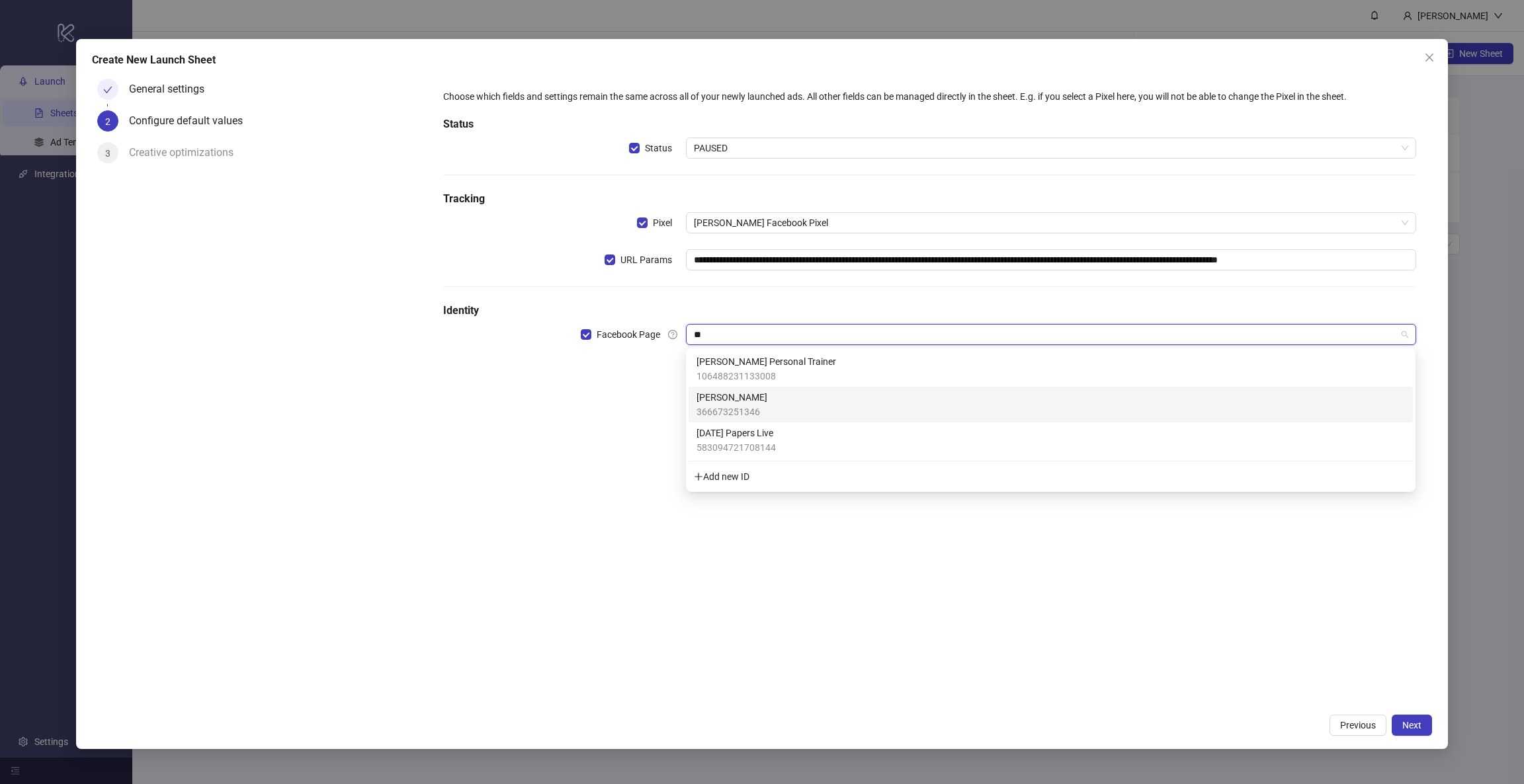
click at [753, 394] on span "Penelope Chilvers" at bounding box center [732, 398] width 71 height 15
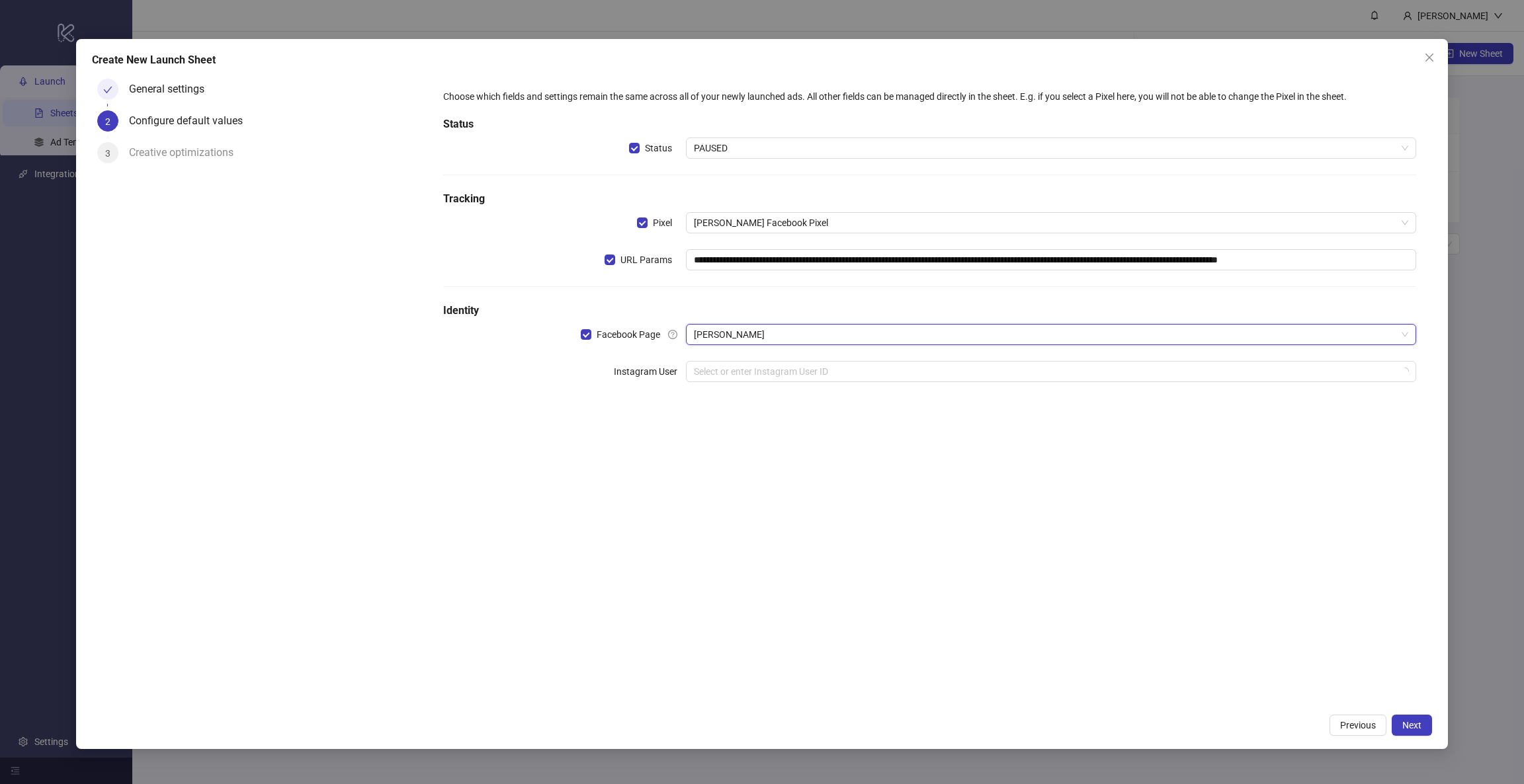
click at [599, 442] on div "**********" at bounding box center [929, 390] width 1005 height 633
click at [739, 372] on input "search" at bounding box center [1044, 372] width 702 height 20
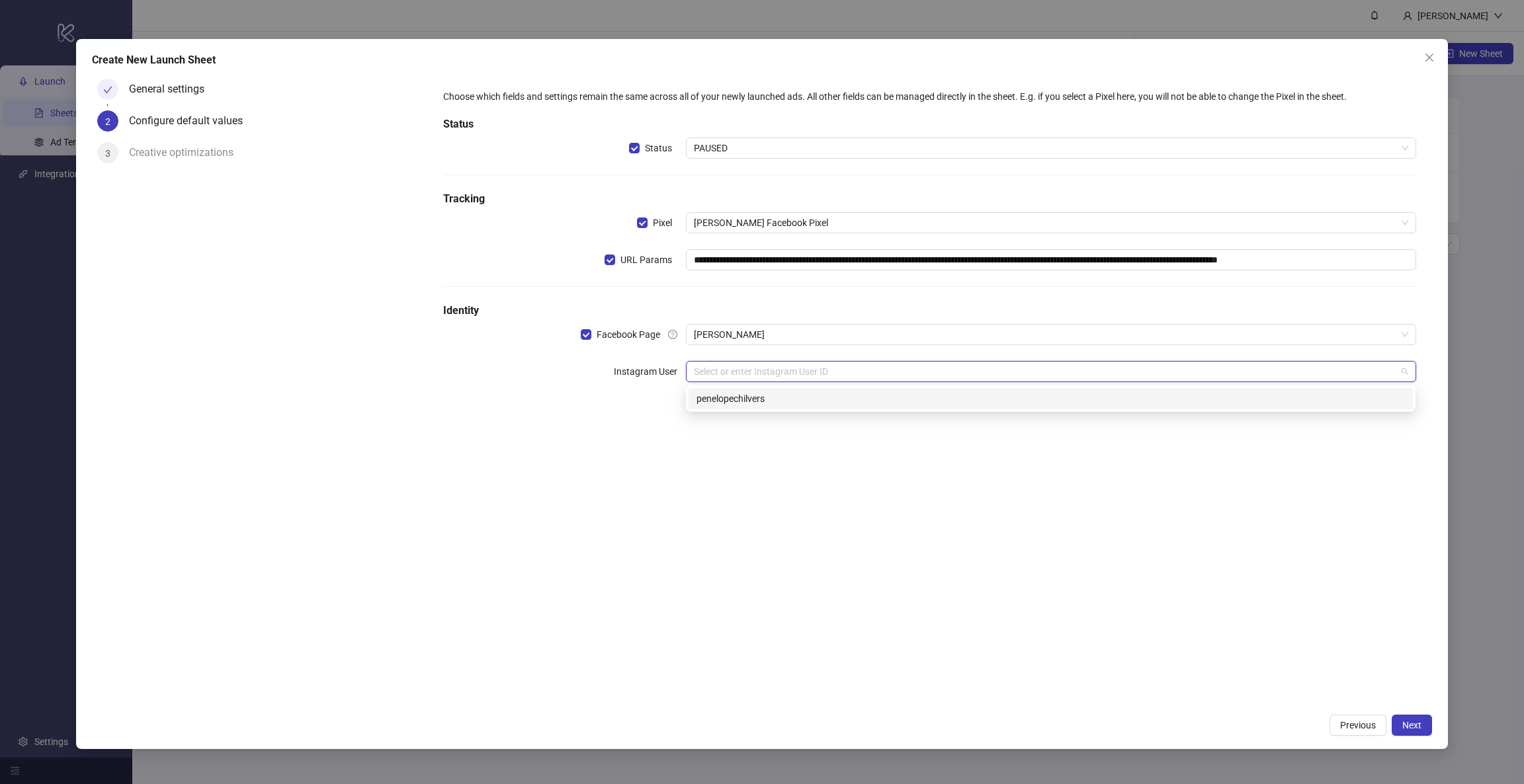
click at [588, 422] on div "**********" at bounding box center [929, 390] width 1005 height 633
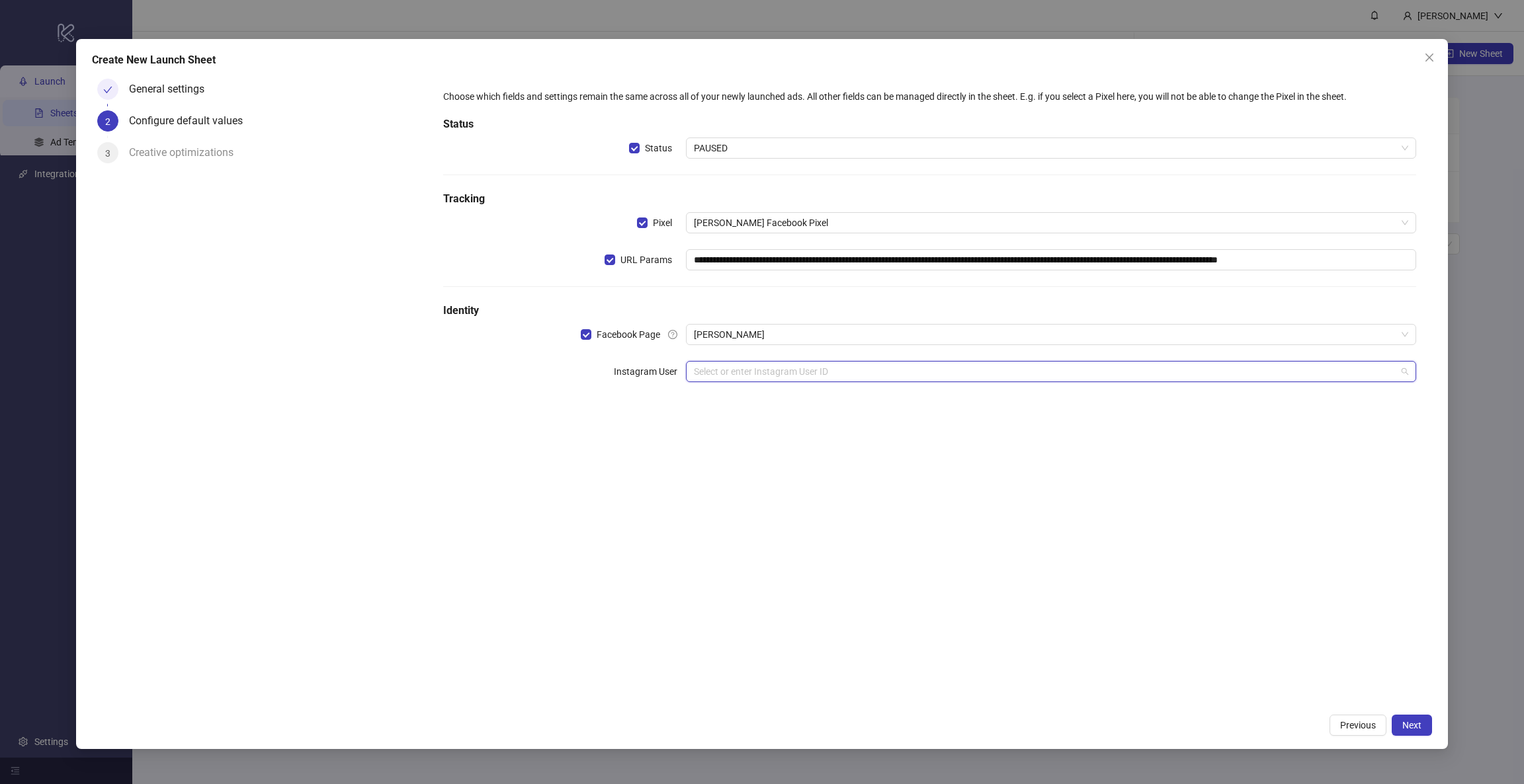
click at [742, 372] on input "search" at bounding box center [1044, 372] width 702 height 20
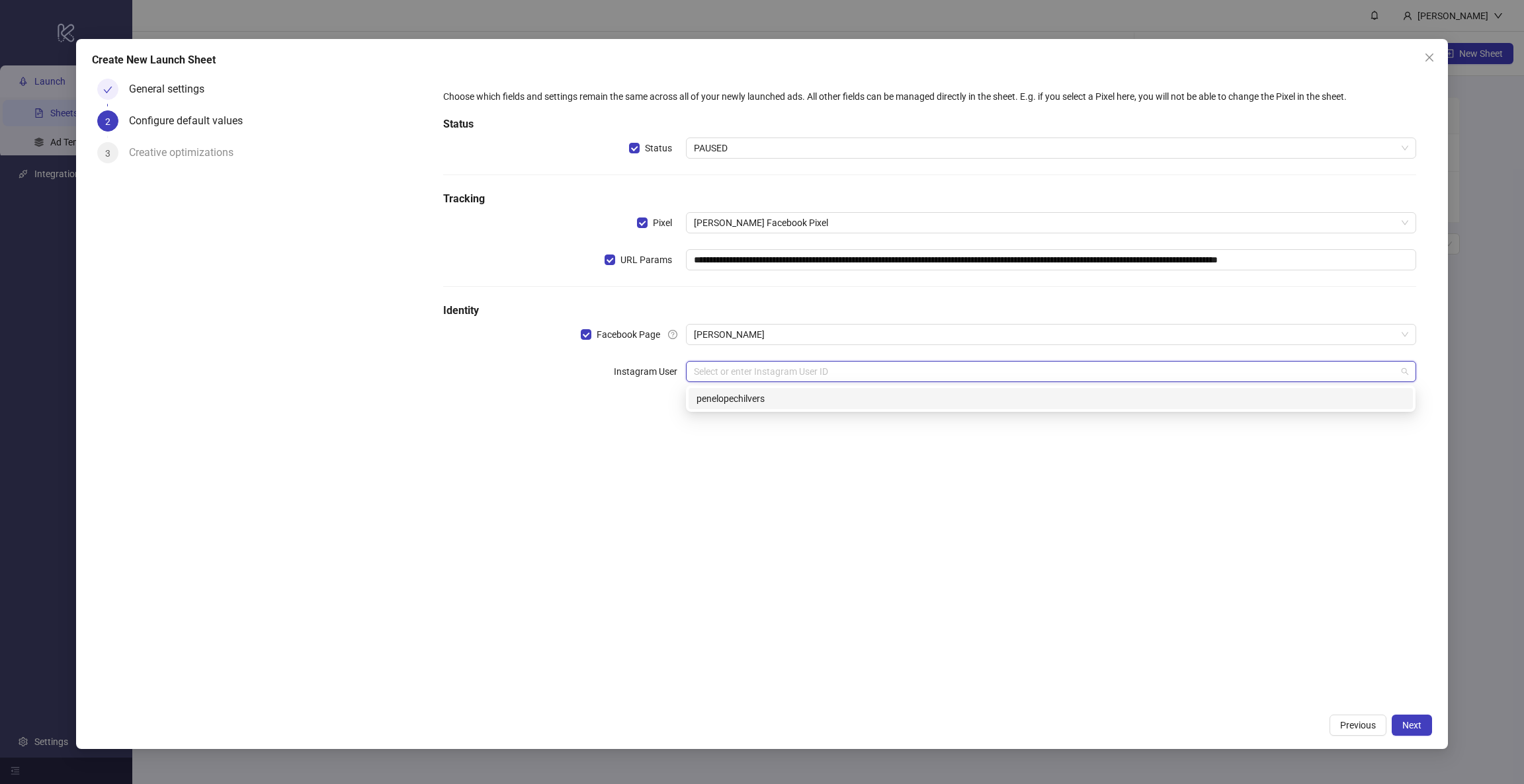
click at [736, 399] on div "penelopechilvers" at bounding box center [1050, 399] width 708 height 15
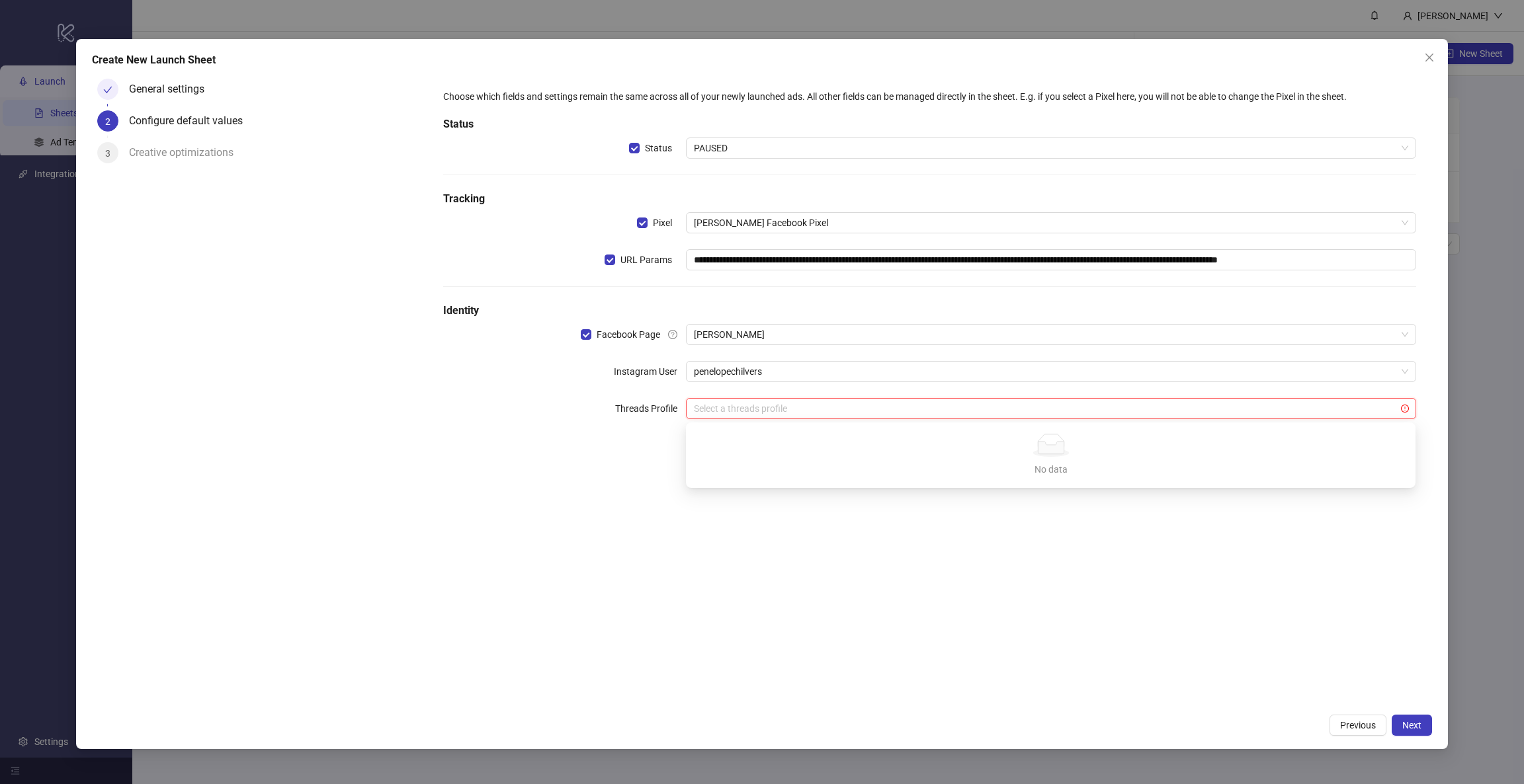
click at [773, 418] on input "search" at bounding box center [1044, 408] width 702 height 20
click at [662, 528] on div "**********" at bounding box center [929, 390] width 1005 height 633
click at [812, 403] on input "search" at bounding box center [1044, 408] width 702 height 20
click at [1072, 466] on div "No data" at bounding box center [1050, 470] width 697 height 15
click at [1410, 728] on span "Next" at bounding box center [1411, 725] width 19 height 11
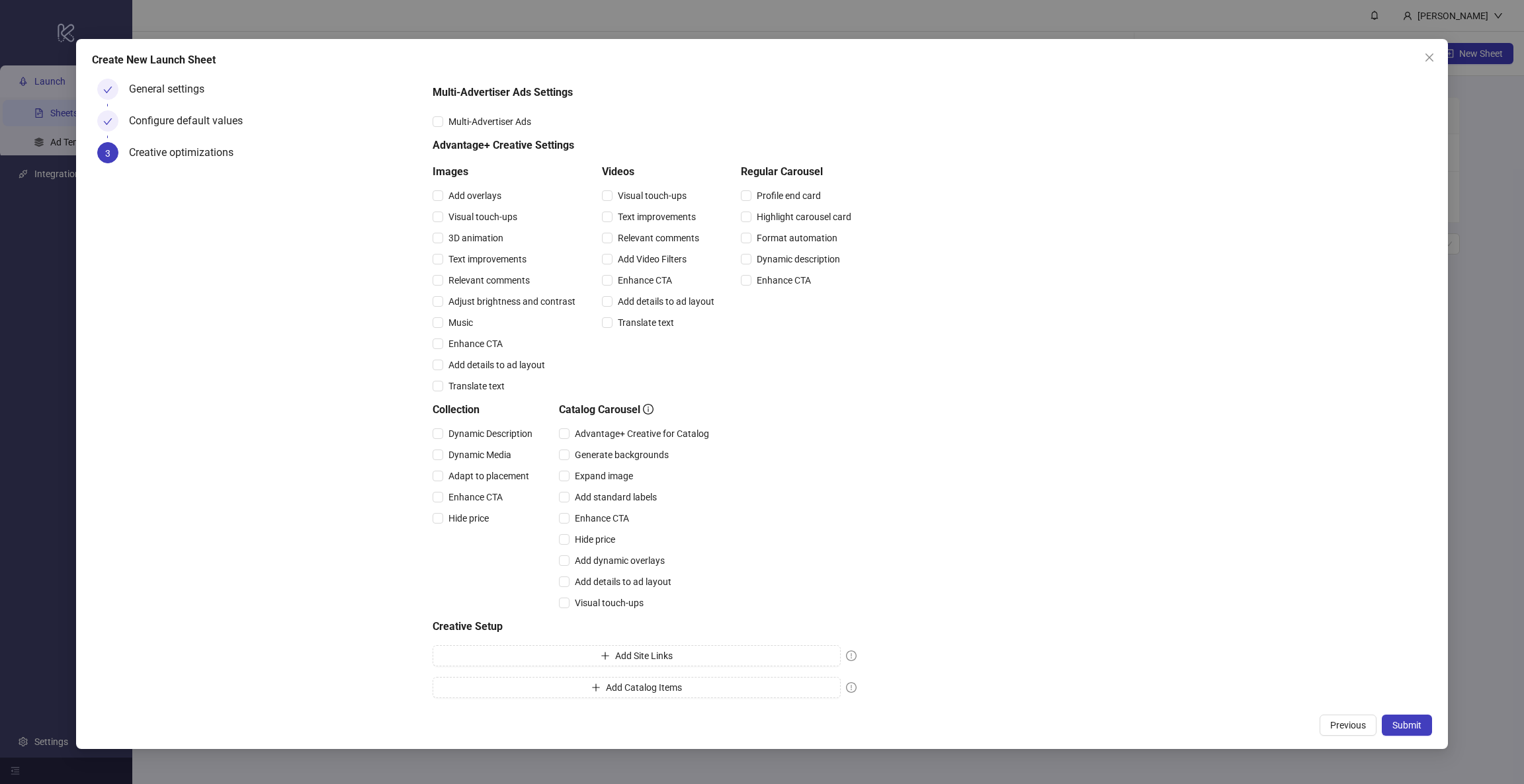
scroll to position [40, 0]
click at [648, 655] on span "Add Site Links" at bounding box center [644, 654] width 57 height 11
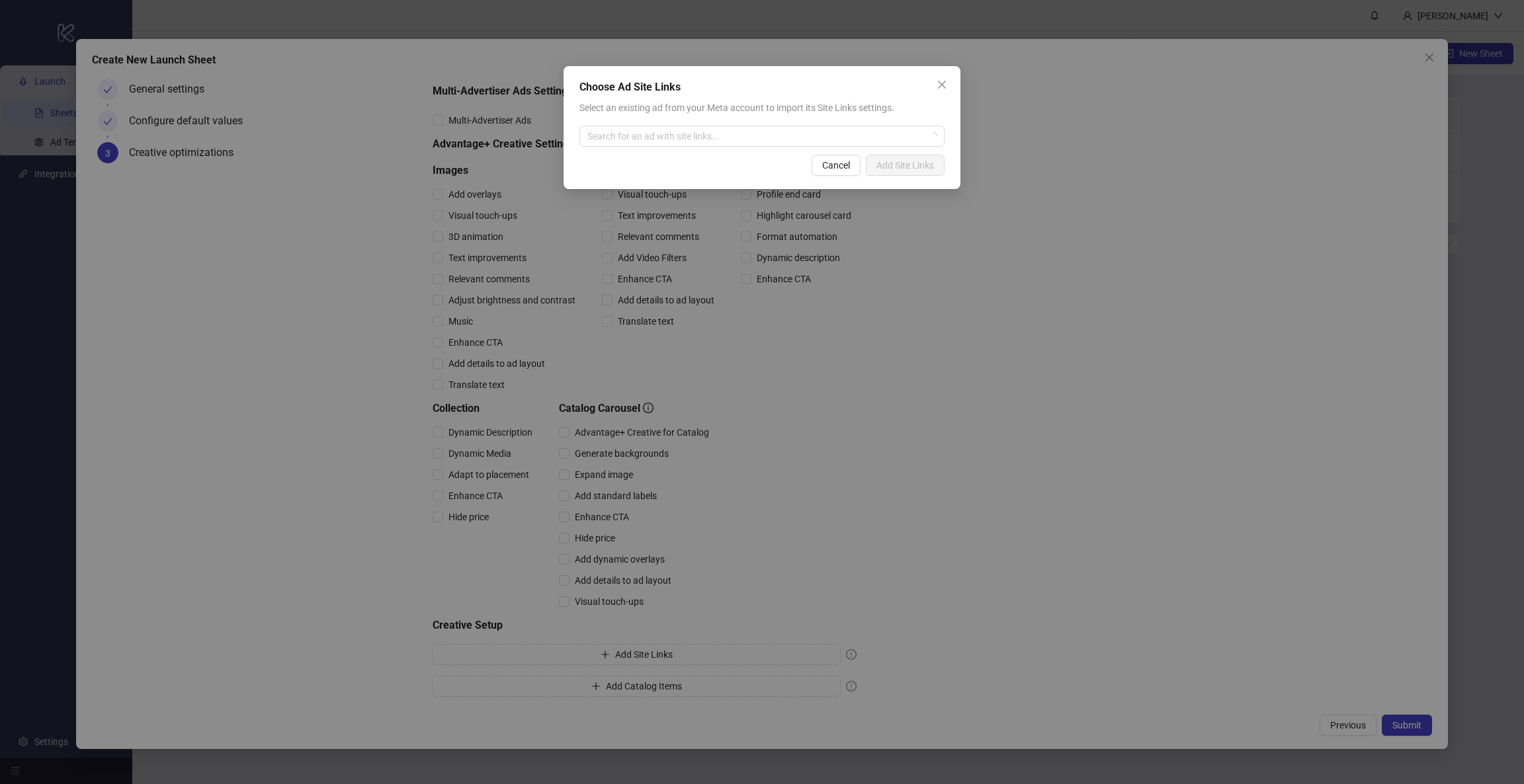
click at [711, 124] on div "Select an existing ad from your Meta account to import its Site Links settings.…" at bounding box center [761, 123] width 365 height 47
click at [711, 146] on div "Search for an ad with site links..." at bounding box center [761, 136] width 365 height 21
type input "*"
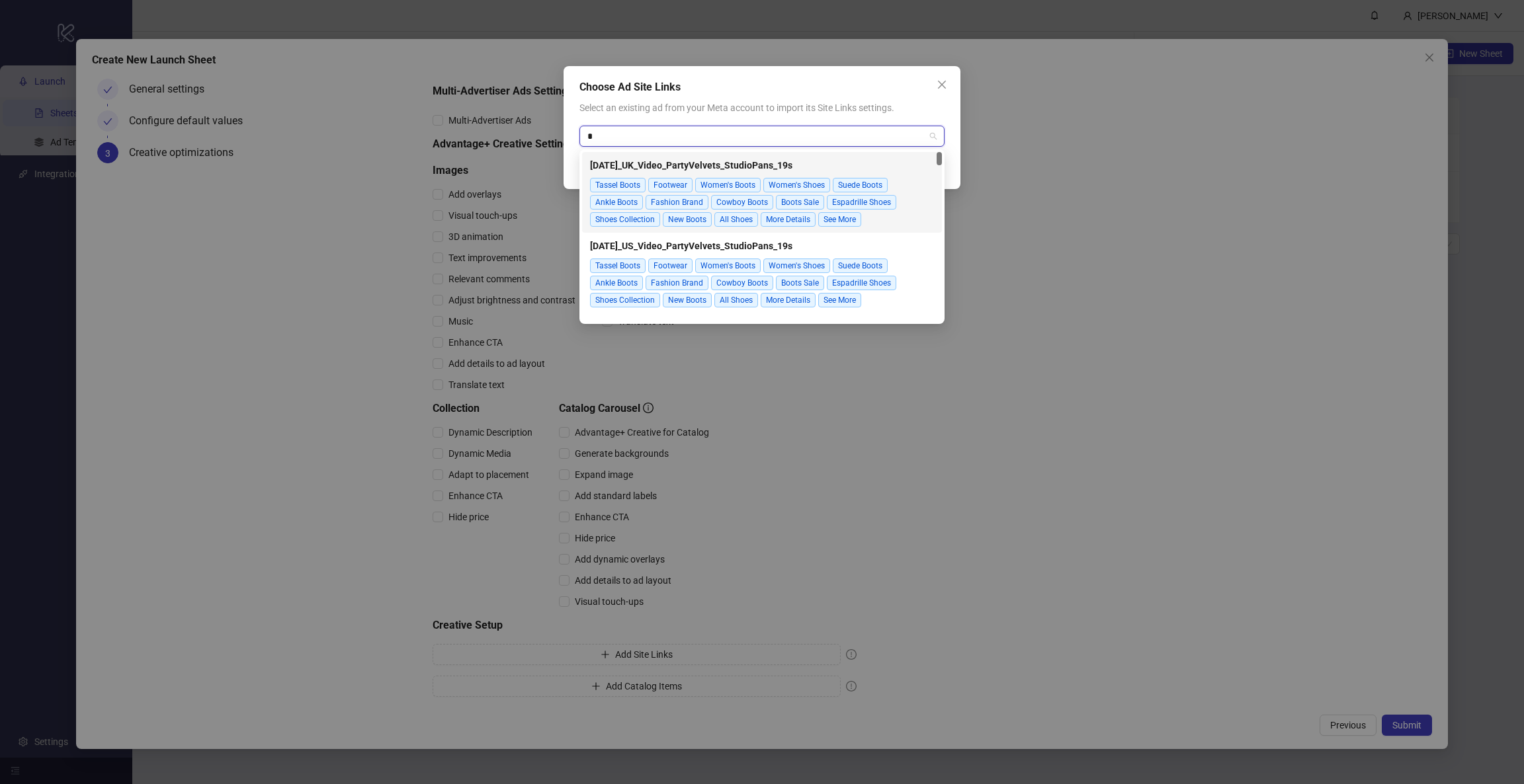
click at [622, 186] on span "Tassel Boots" at bounding box center [617, 185] width 56 height 15
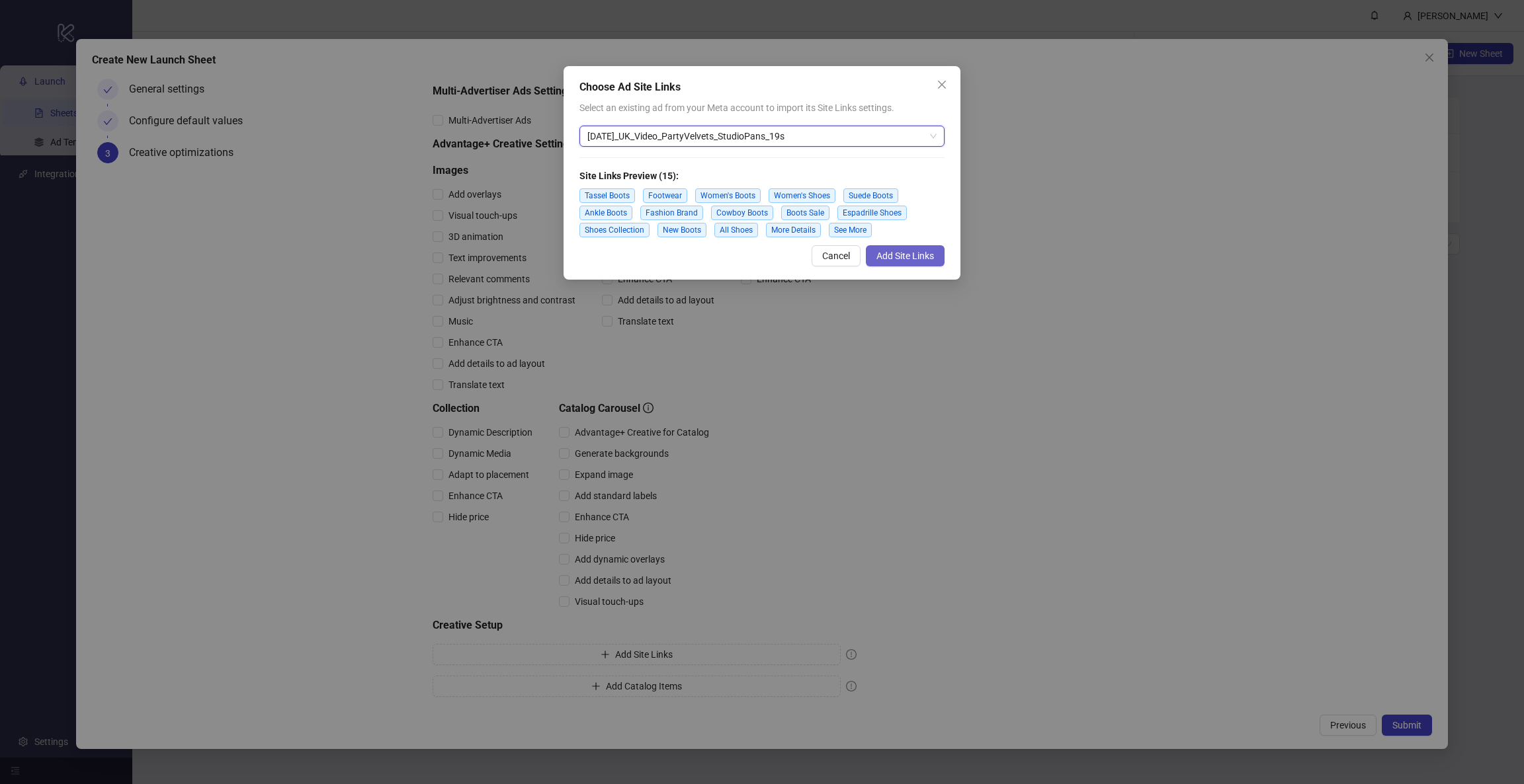
click at [914, 259] on span "Add Site Links" at bounding box center [905, 256] width 57 height 11
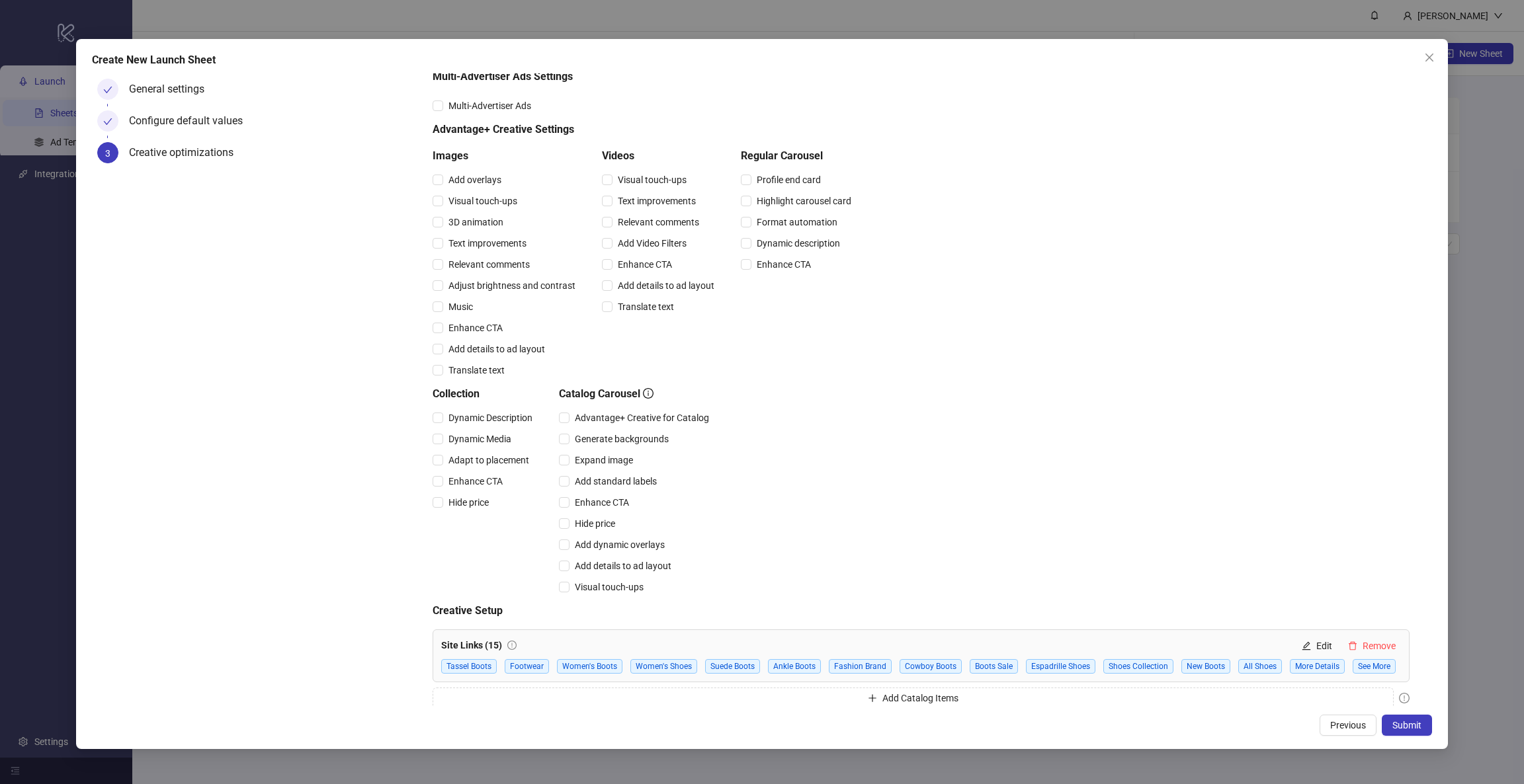
scroll to position [68, 0]
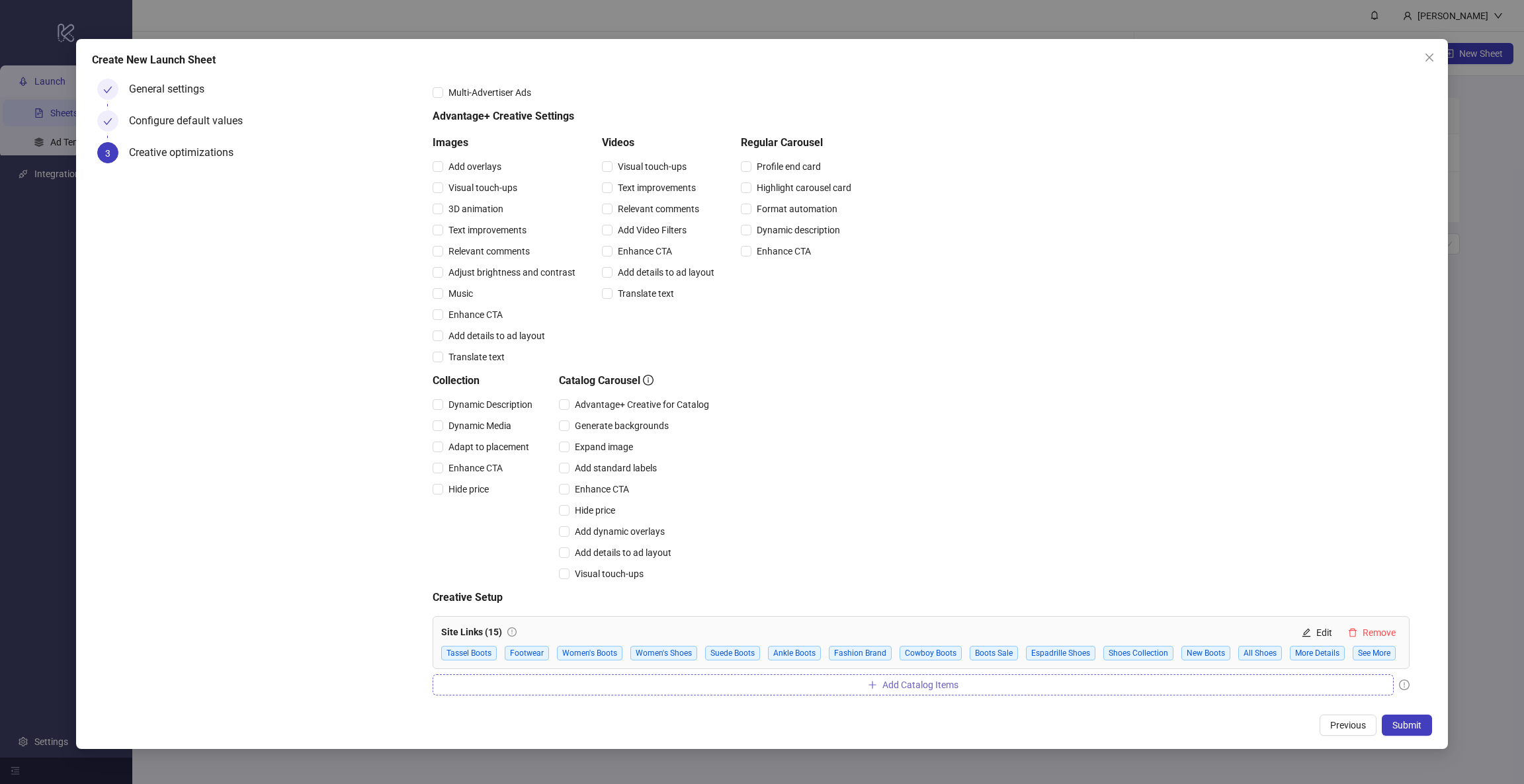
click at [934, 686] on span "Add Catalog Items" at bounding box center [920, 684] width 76 height 11
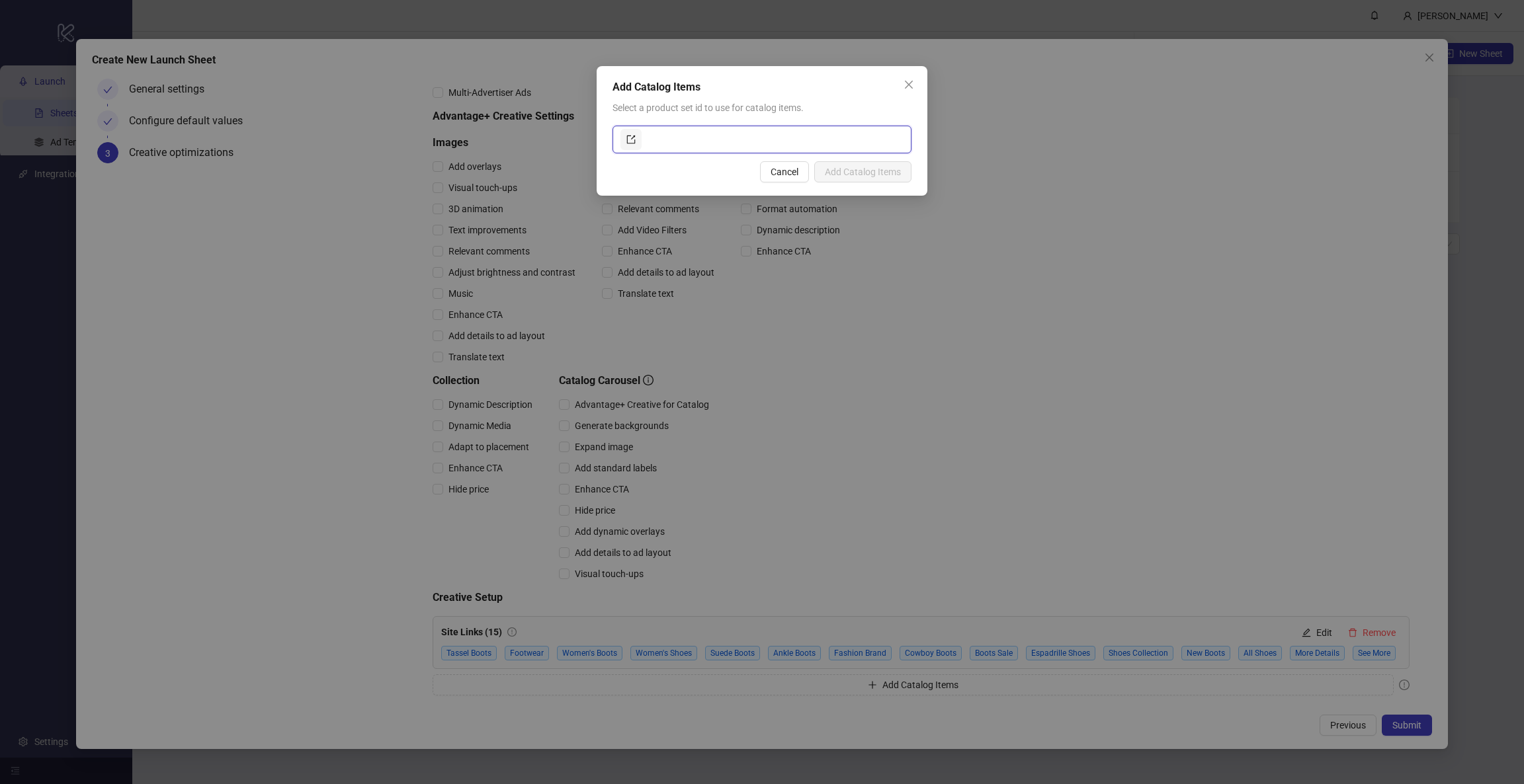
click at [684, 130] on input "text" at bounding box center [773, 140] width 259 height 21
type input "**"
click at [853, 171] on span "Add Catalog Items" at bounding box center [862, 172] width 76 height 11
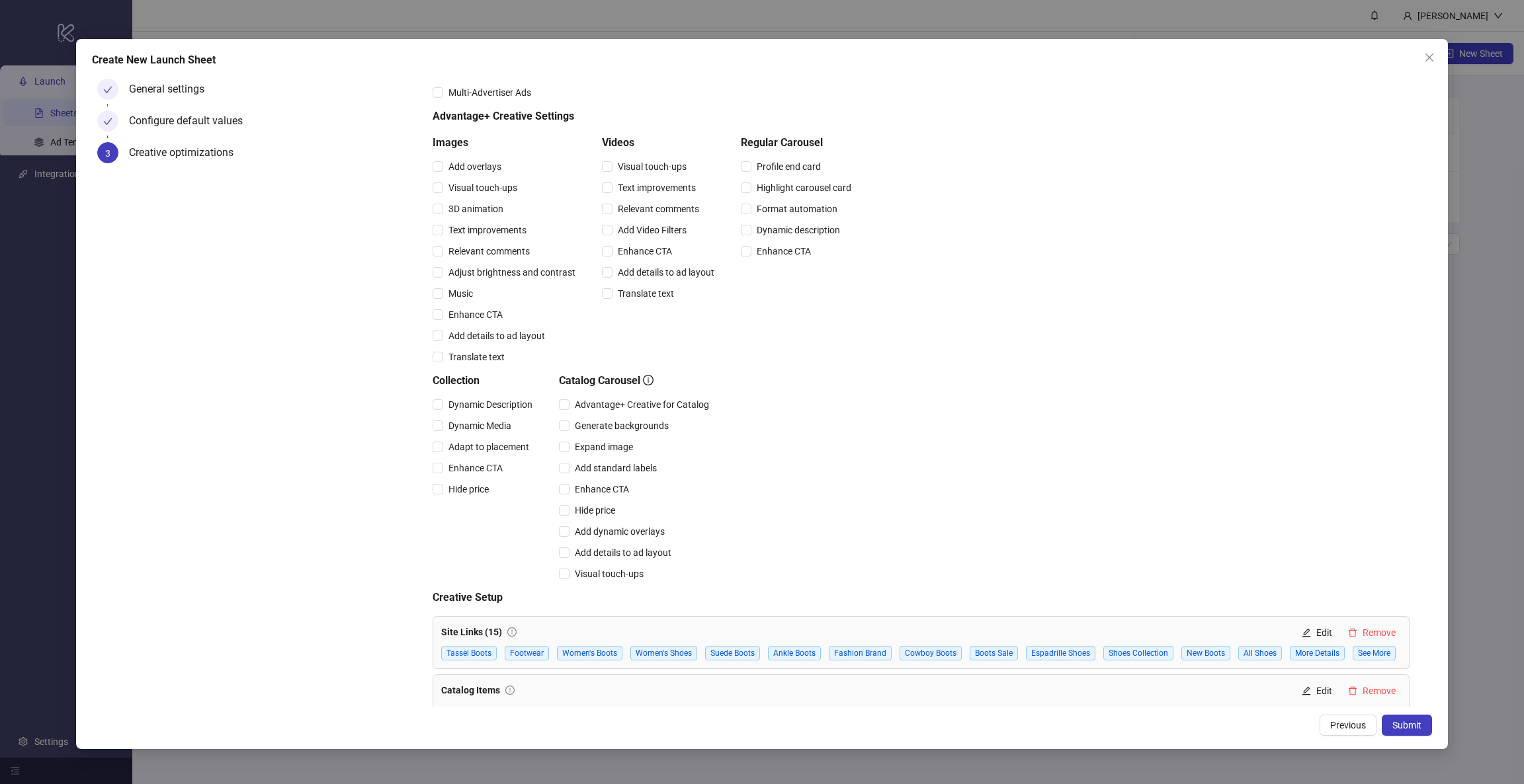
click at [710, 693] on div "Catalog Items Edit Remove" at bounding box center [920, 690] width 960 height 16
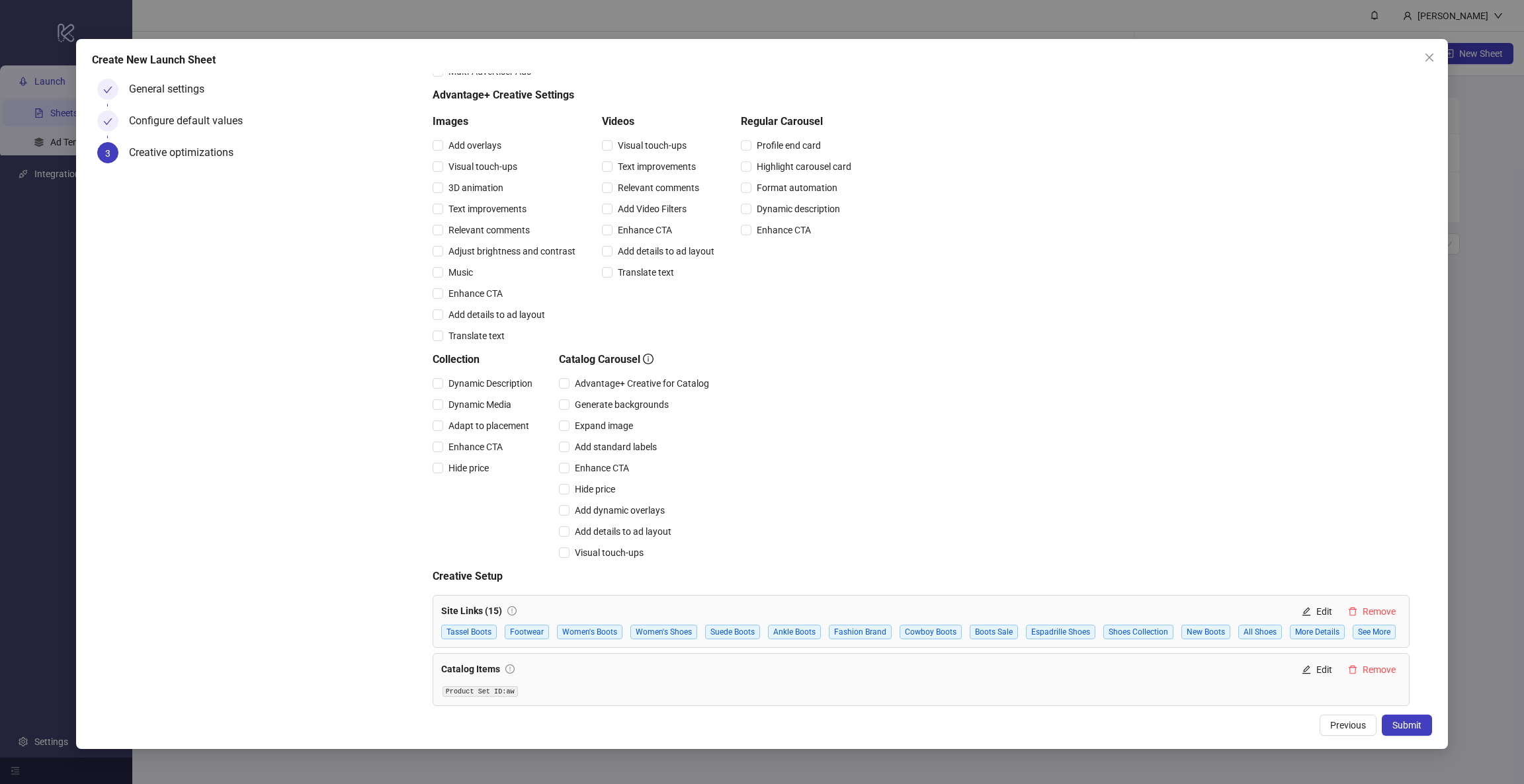
scroll to position [96, 0]
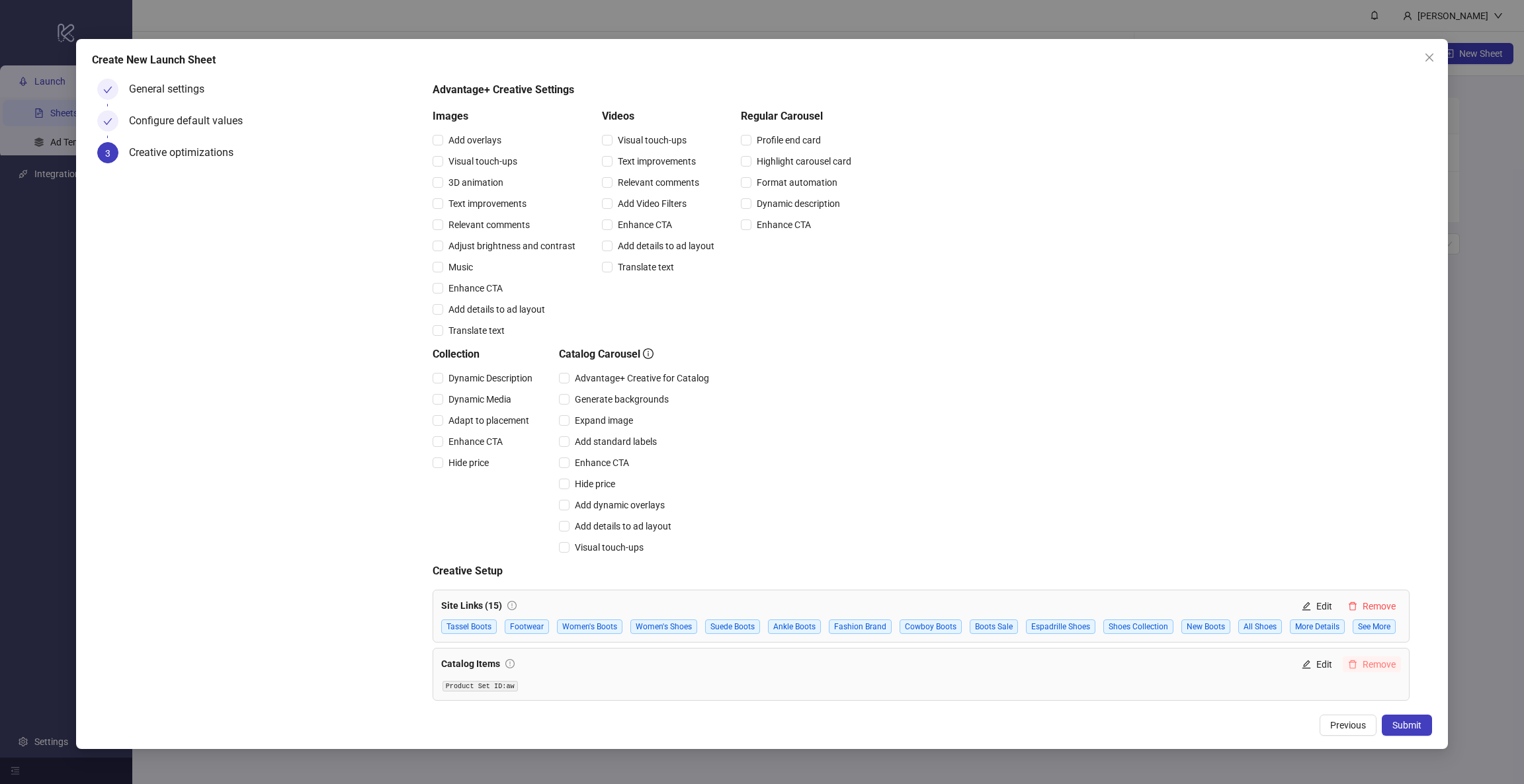
click at [1368, 662] on span "Remove" at bounding box center [1379, 664] width 33 height 11
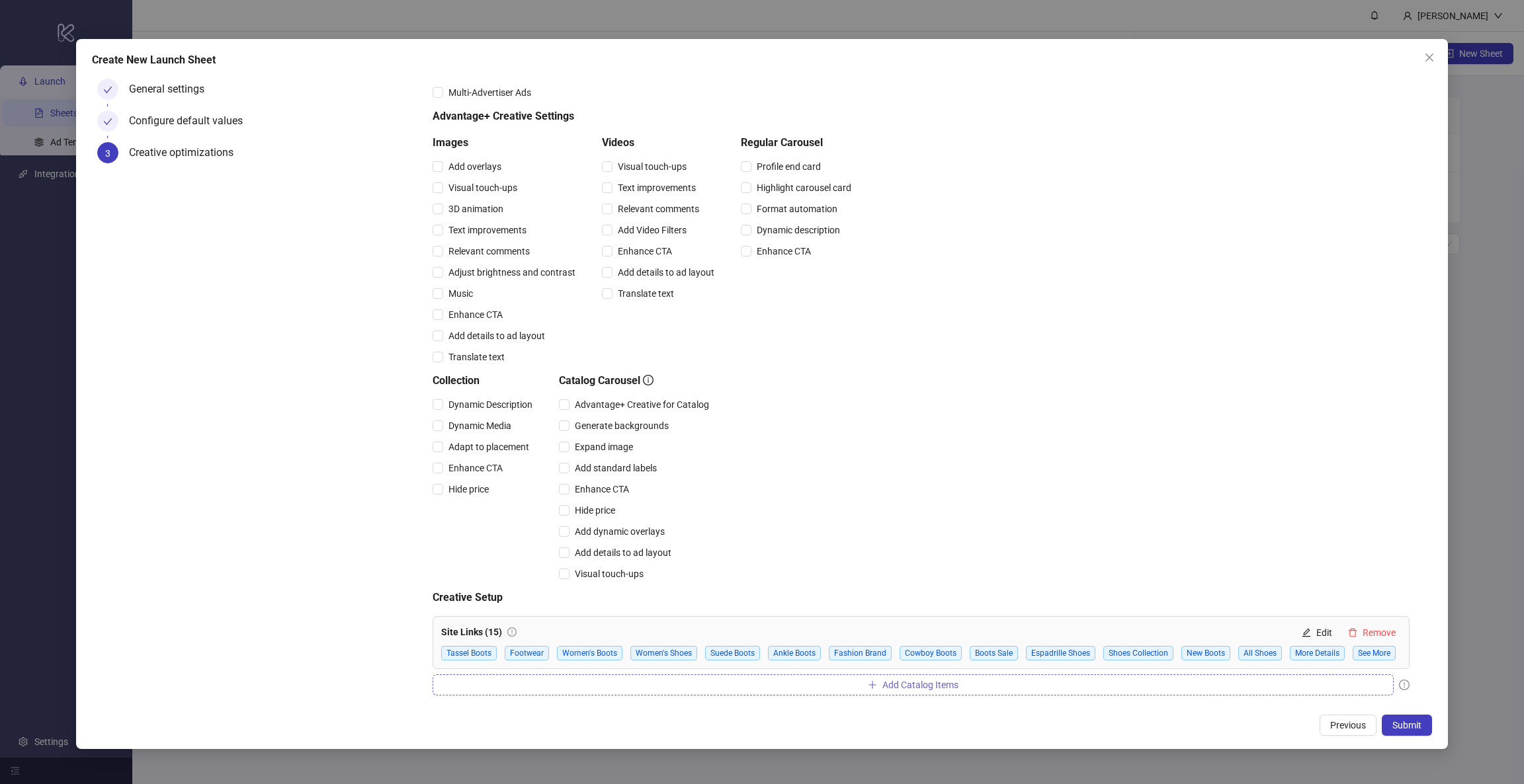
click at [930, 693] on button "Add Catalog Items" at bounding box center [913, 685] width 961 height 21
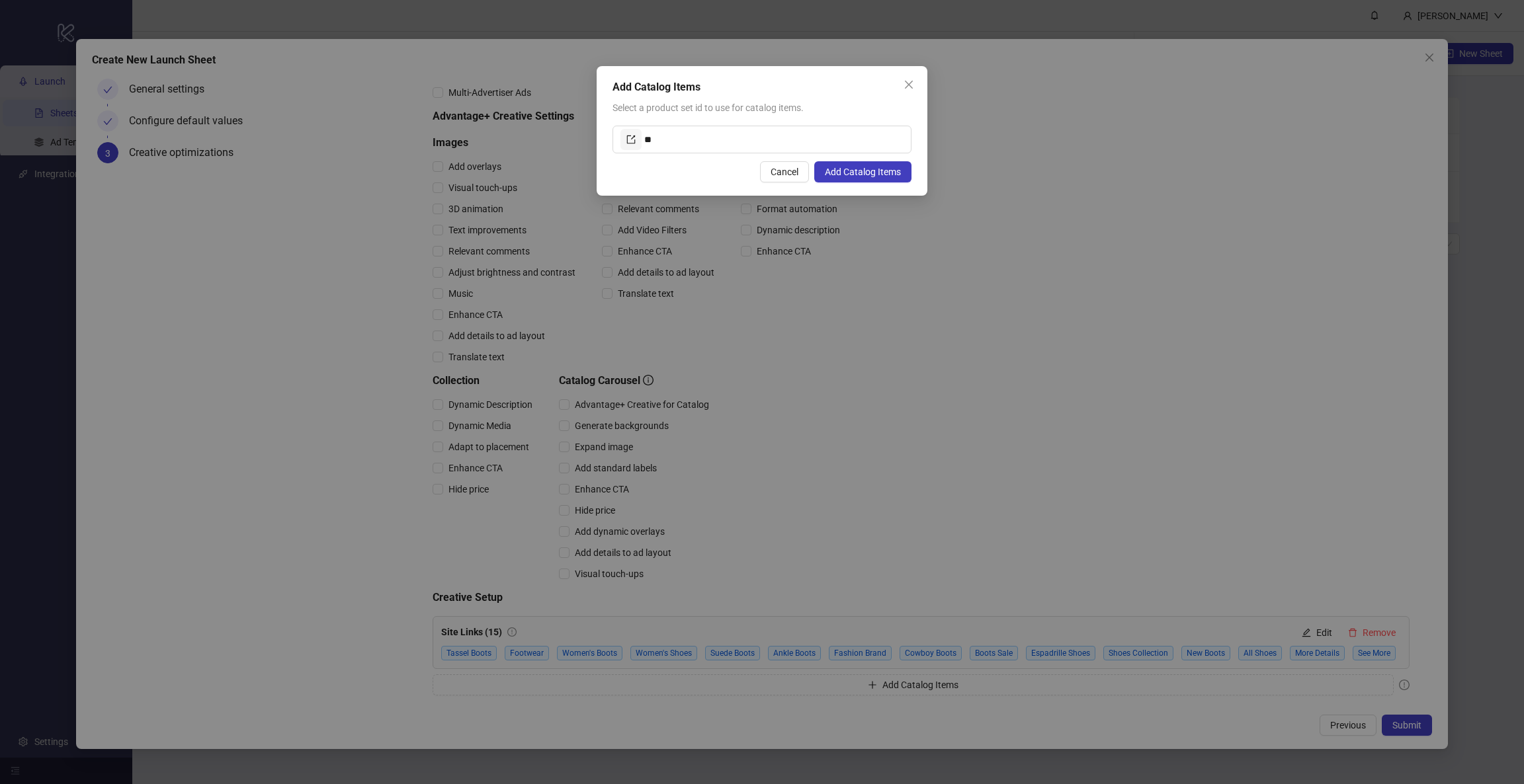
click at [727, 123] on div "Select a product set id to use for catalog items. **" at bounding box center [762, 127] width 299 height 53
click at [629, 127] on span "**" at bounding box center [762, 140] width 299 height 28
click at [631, 135] on icon "export" at bounding box center [631, 139] width 9 height 9
drag, startPoint x: 670, startPoint y: 141, endPoint x: 634, endPoint y: 137, distance: 36.2
click at [634, 137] on span "**" at bounding box center [762, 140] width 299 height 28
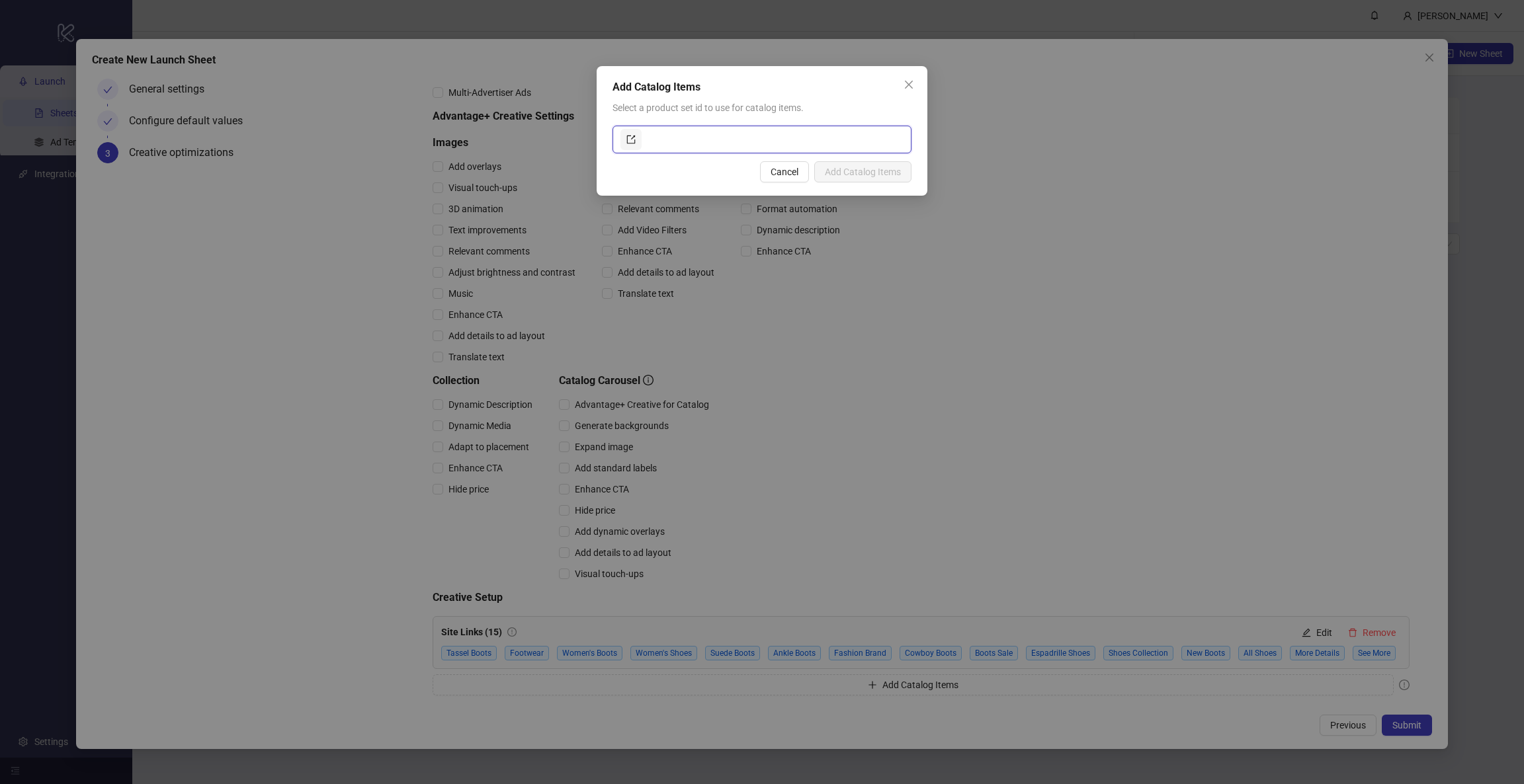
paste input "**********"
click at [737, 131] on input "**********" at bounding box center [773, 140] width 259 height 21
type input "**********"
click at [844, 167] on span "Add Catalog Items" at bounding box center [862, 172] width 76 height 11
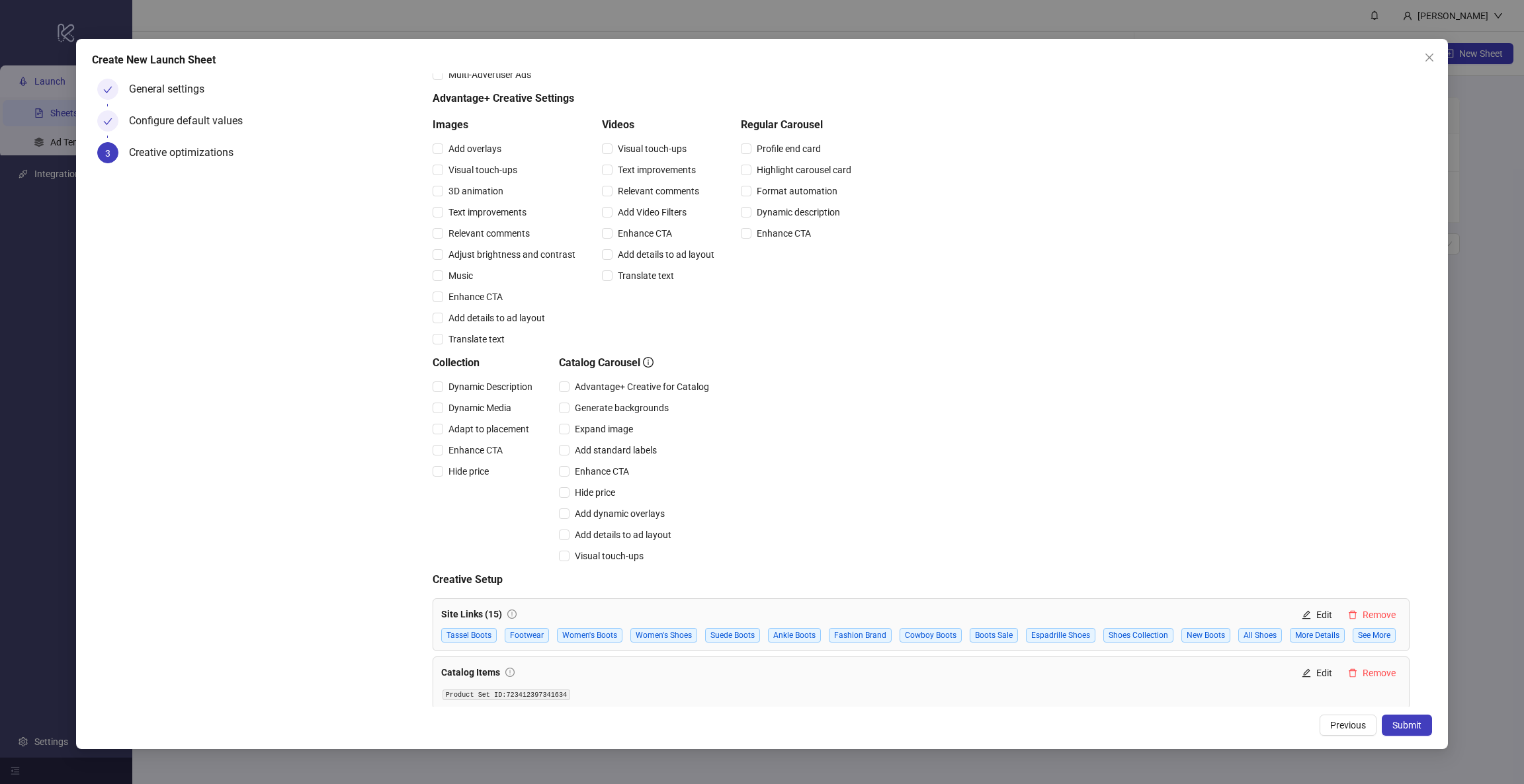
scroll to position [96, 0]
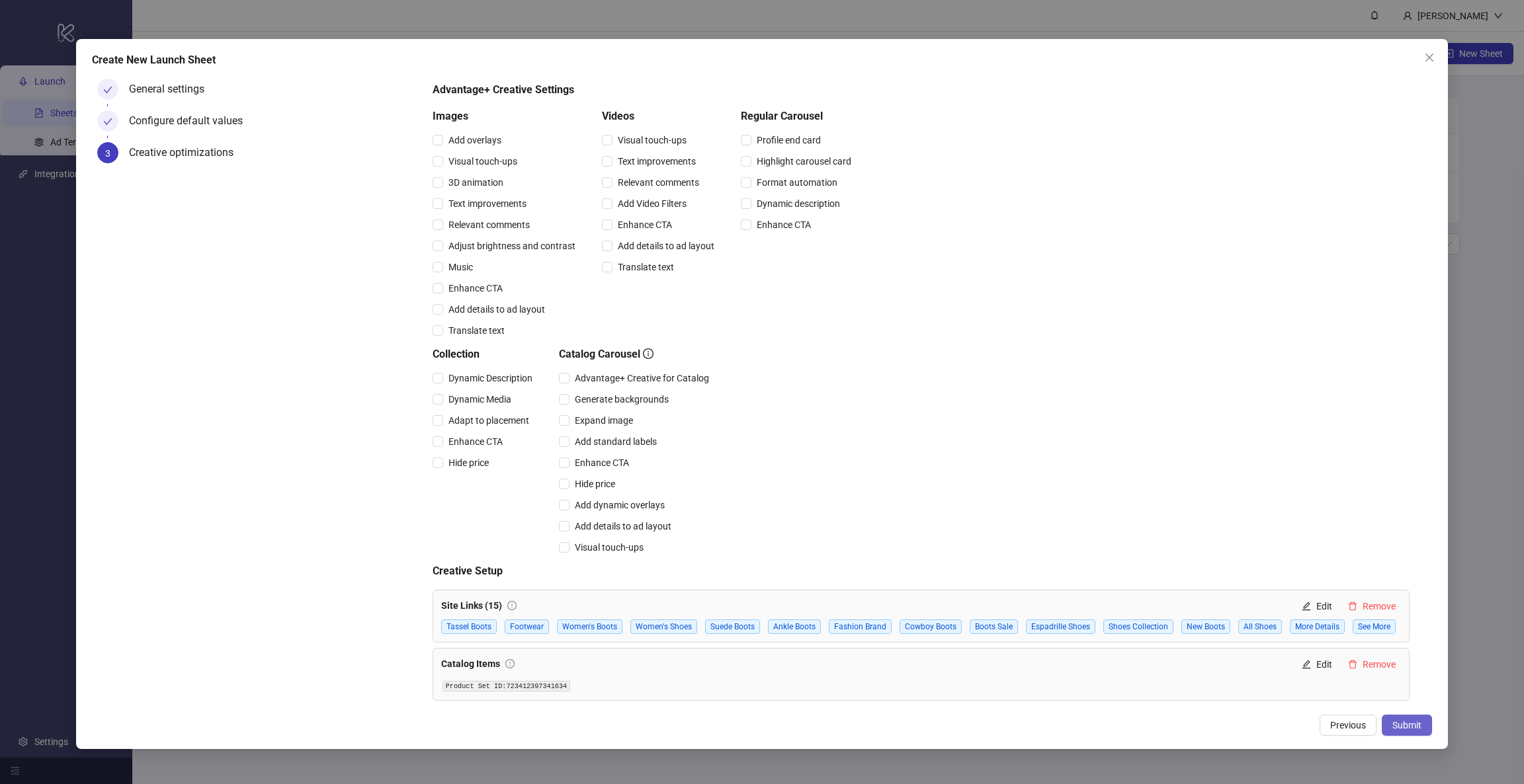
click at [1403, 721] on span "Submit" at bounding box center [1407, 725] width 29 height 11
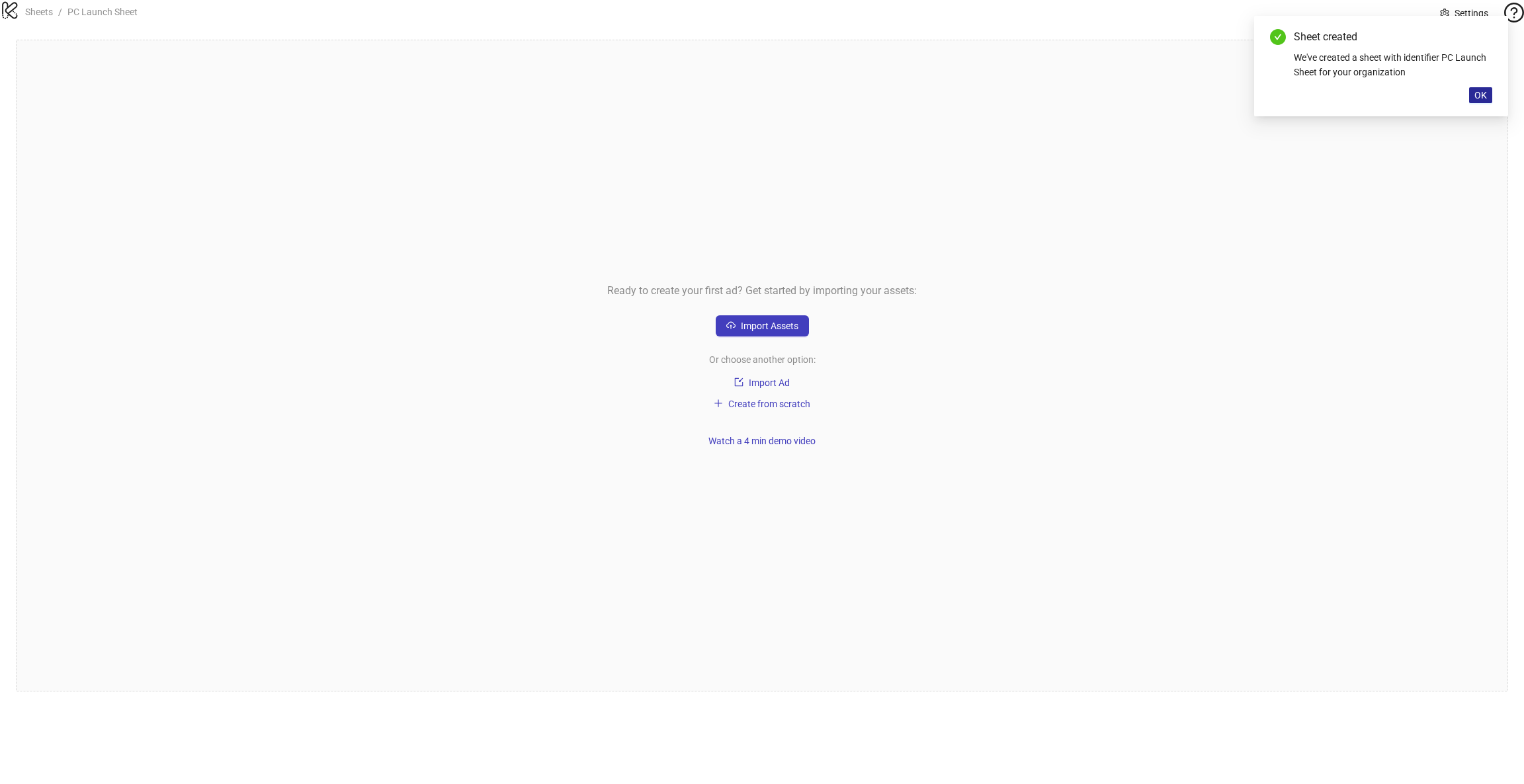
click at [1482, 94] on span "OK" at bounding box center [1480, 95] width 12 height 11
click at [764, 336] on button "Import Assets" at bounding box center [762, 326] width 93 height 21
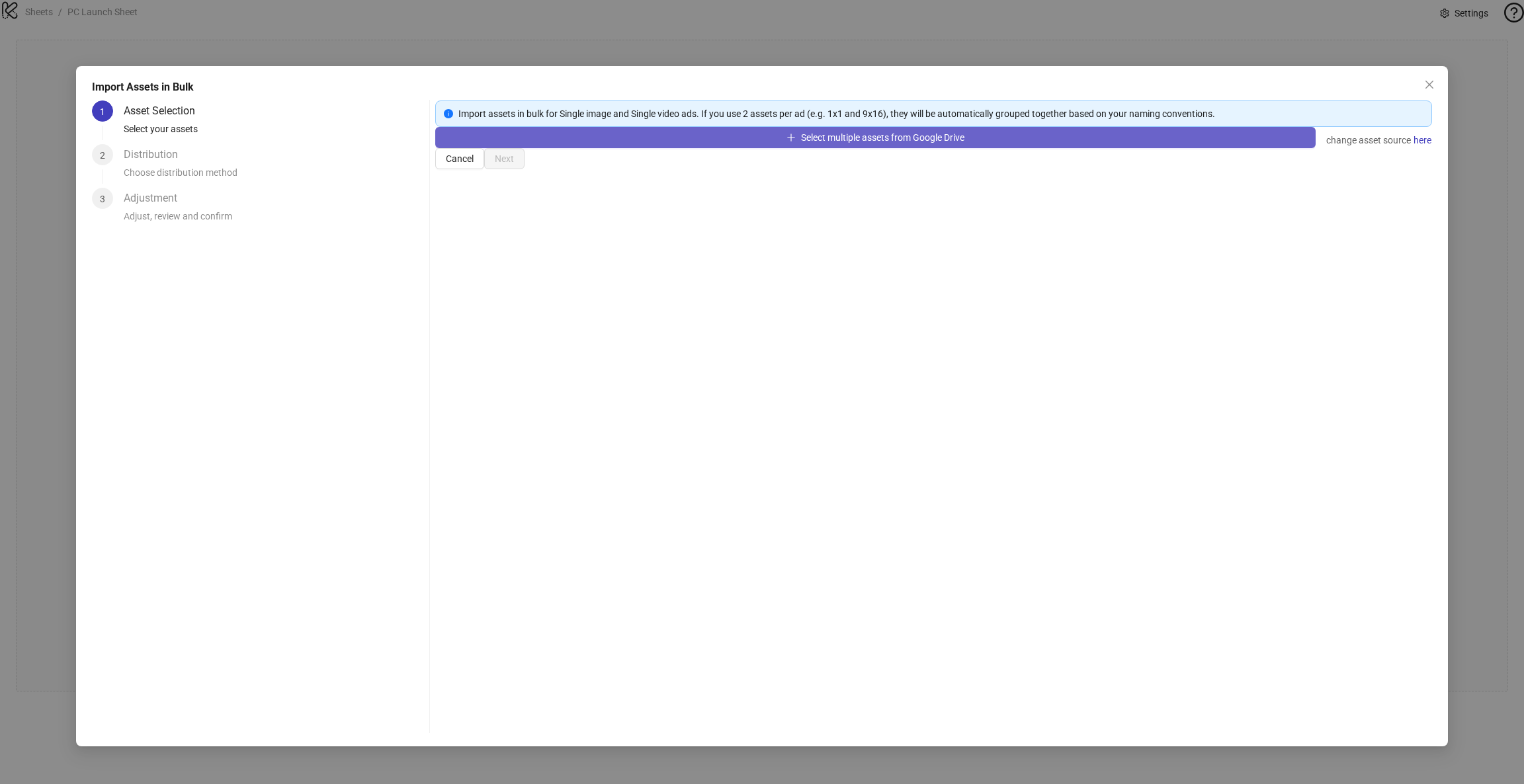
click at [809, 143] on span "Select multiple assets from Google Drive" at bounding box center [883, 137] width 163 height 11
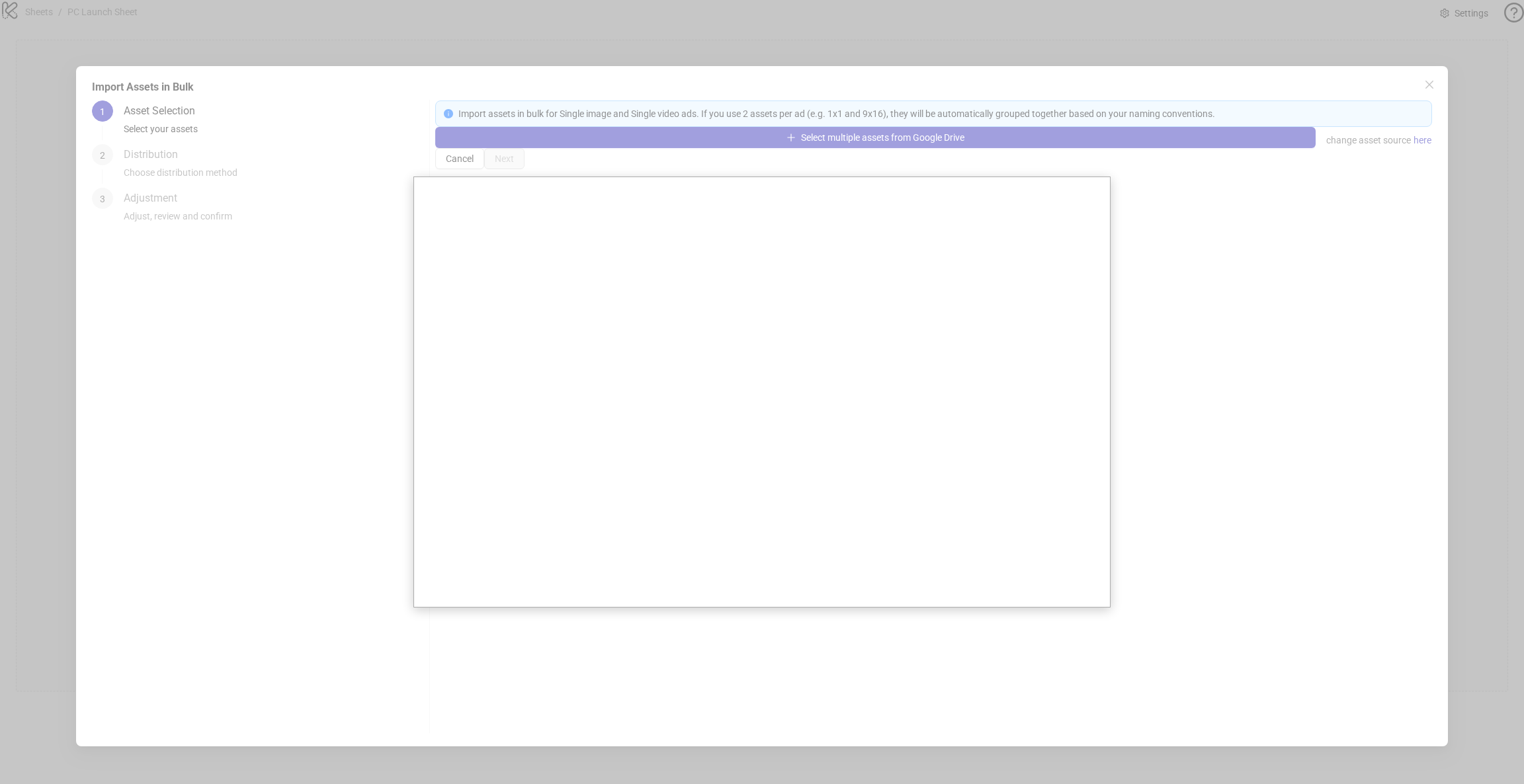
click at [1114, 193] on div at bounding box center [762, 392] width 1524 height 785
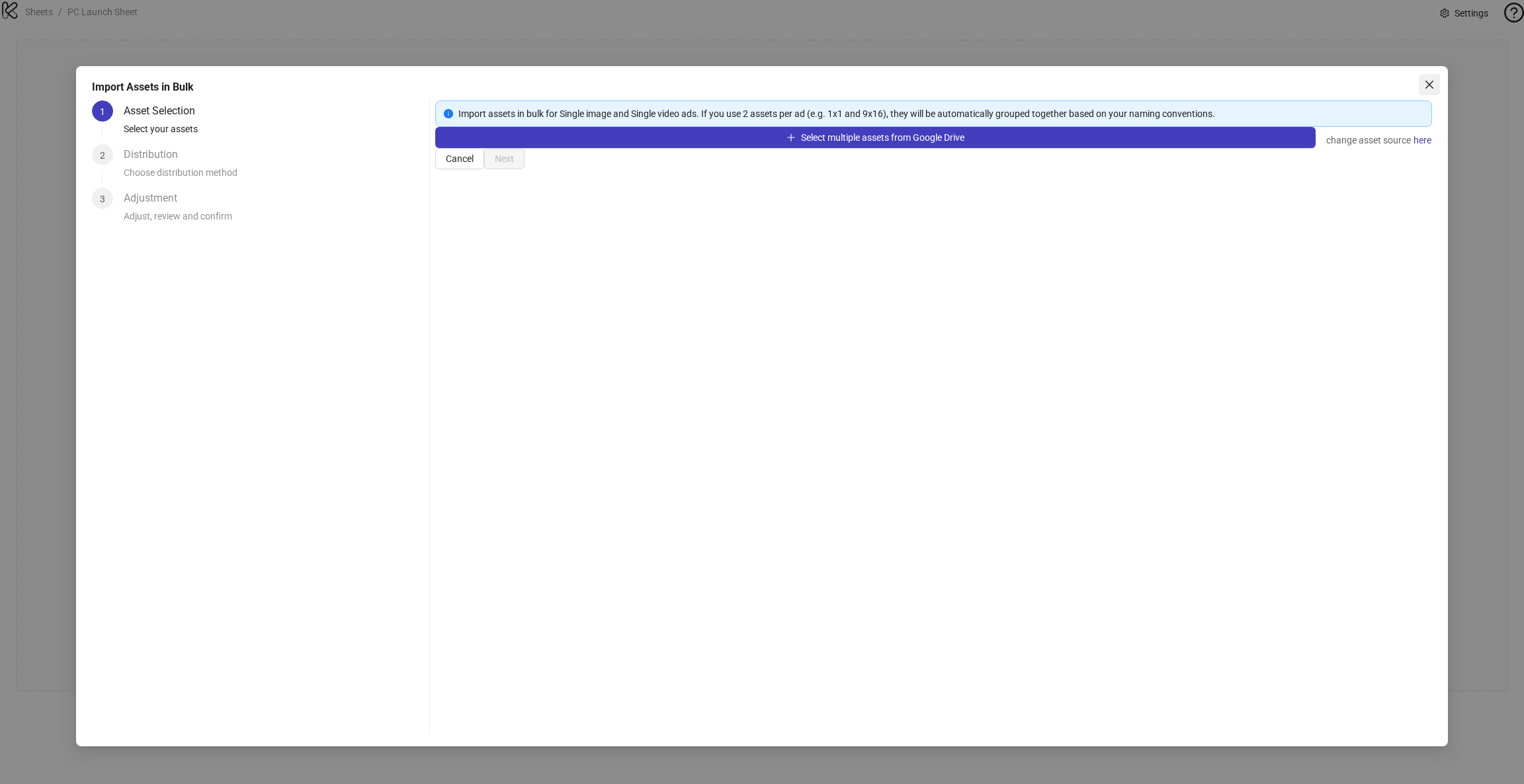
click at [1430, 79] on icon "close" at bounding box center [1428, 84] width 11 height 11
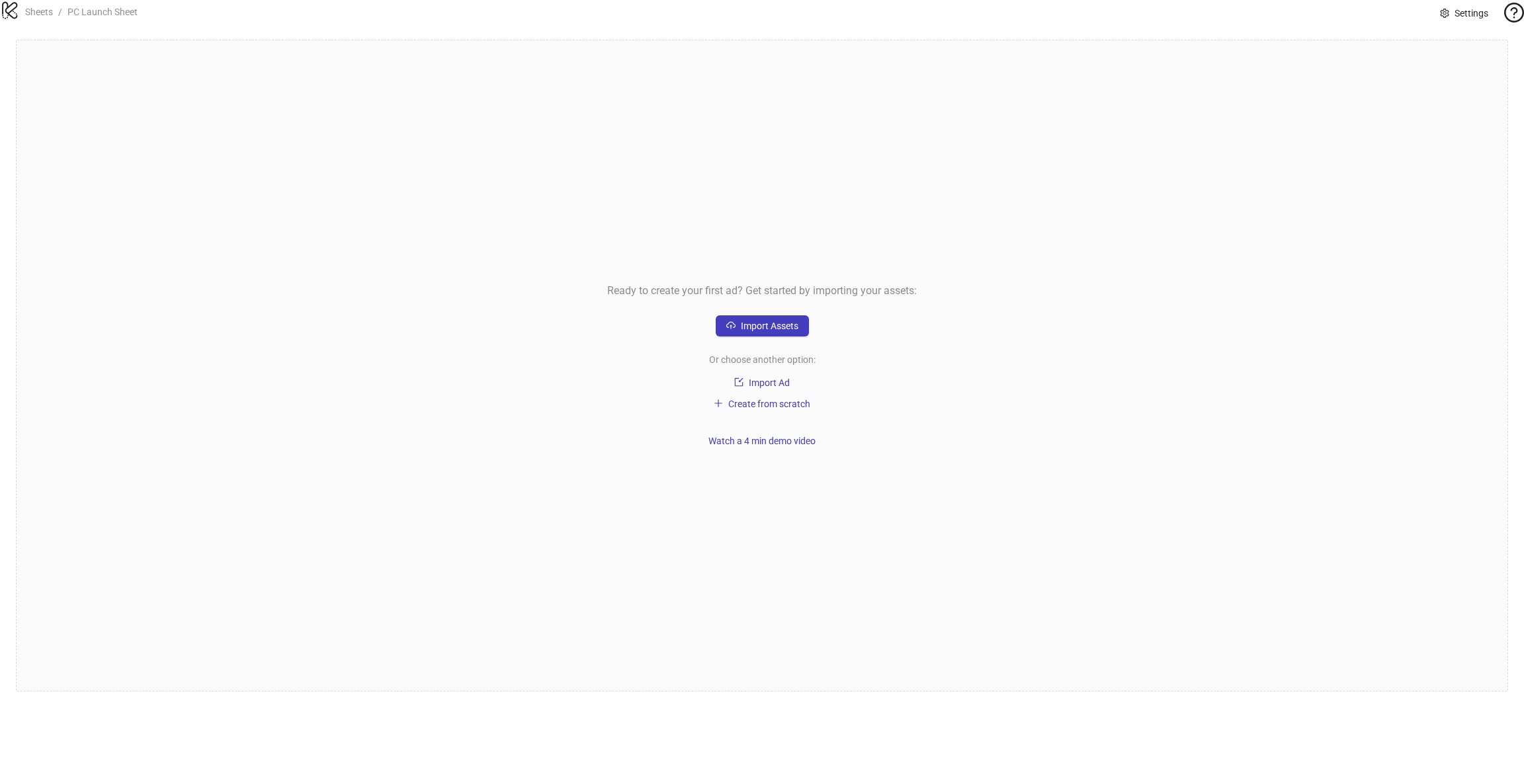
click at [454, 309] on div "Ready to create your first ad? Get started by importing your assets: Import Ass…" at bounding box center [761, 366] width 1492 height 652
